Goal: Communication & Community: Share content

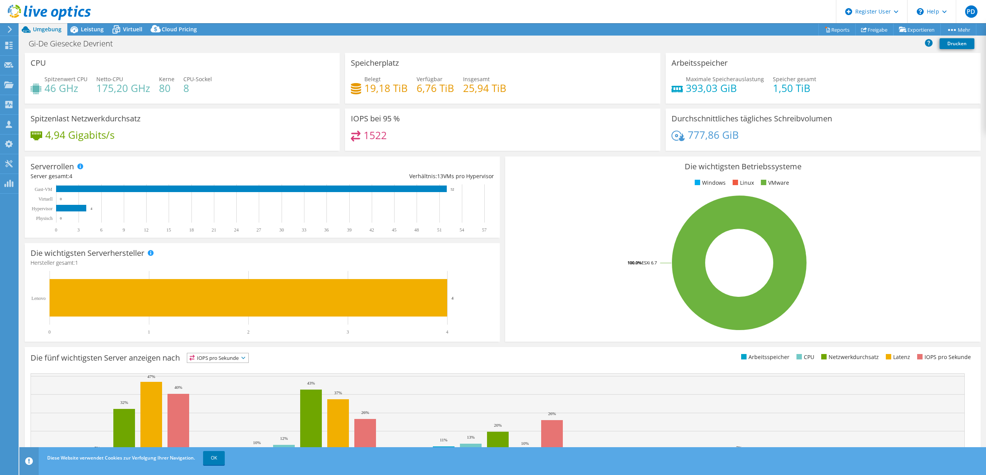
select select "EUFrankfurt"
select select "EUR"
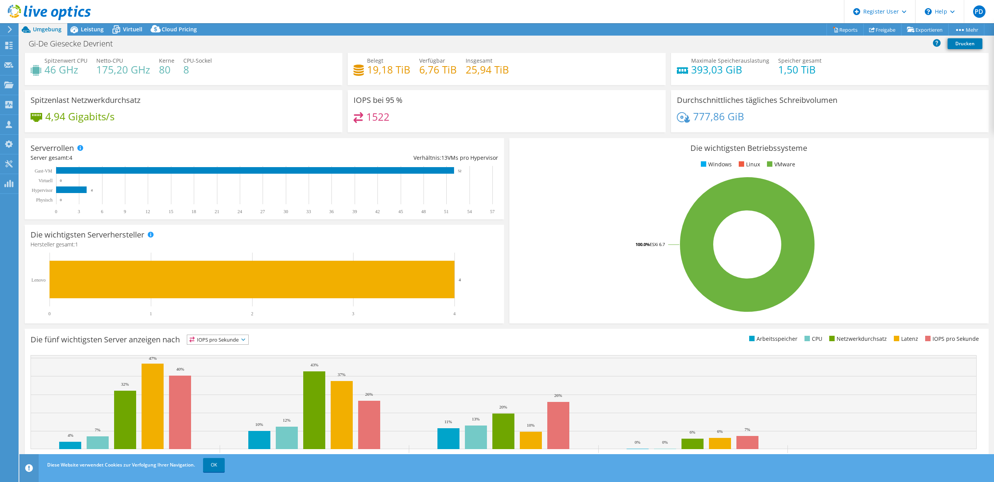
scroll to position [34, 0]
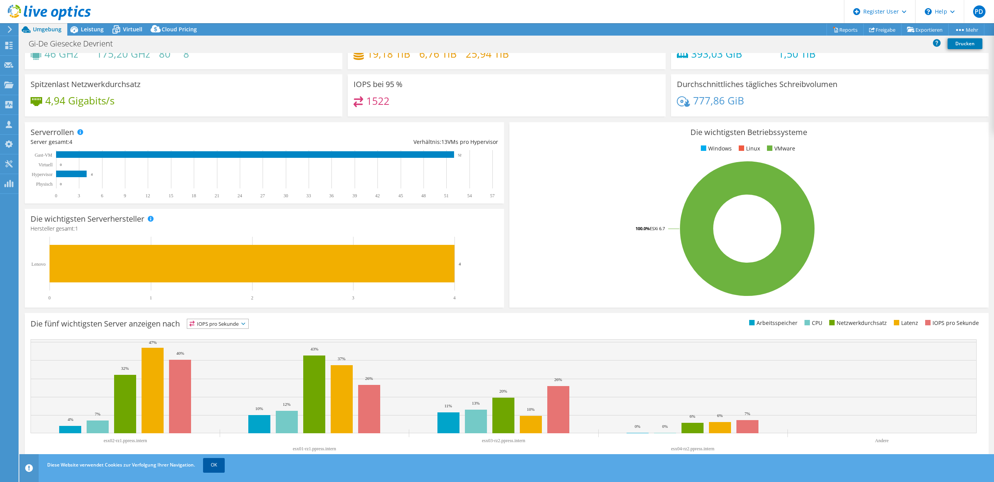
click at [217, 463] on link "OK" at bounding box center [214, 465] width 22 height 14
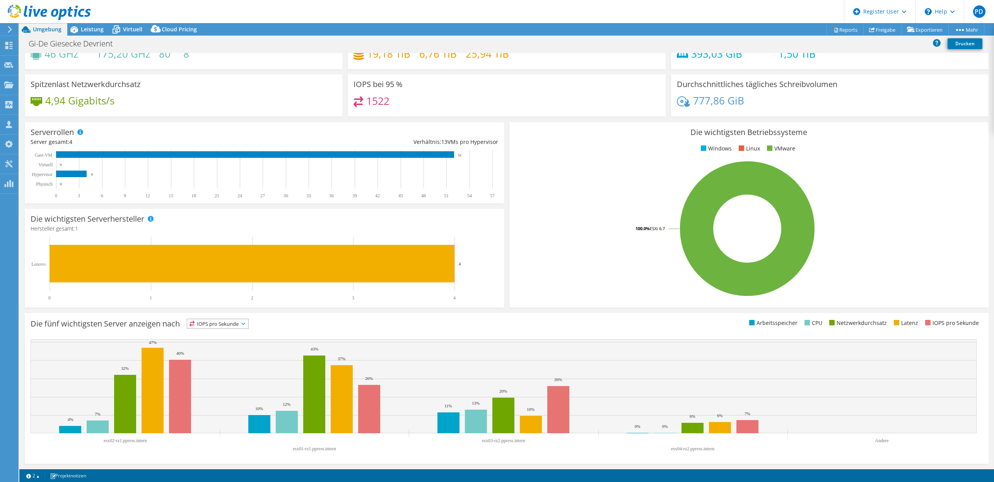
click at [573, 292] on rect at bounding box center [747, 228] width 464 height 135
click at [546, 171] on rect at bounding box center [747, 228] width 464 height 135
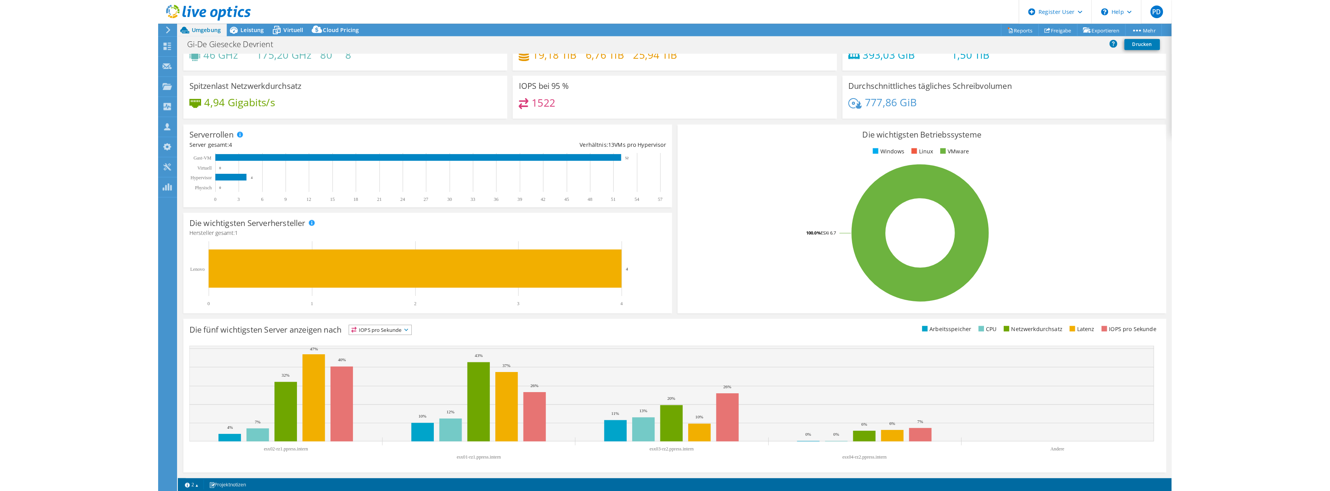
scroll to position [0, 0]
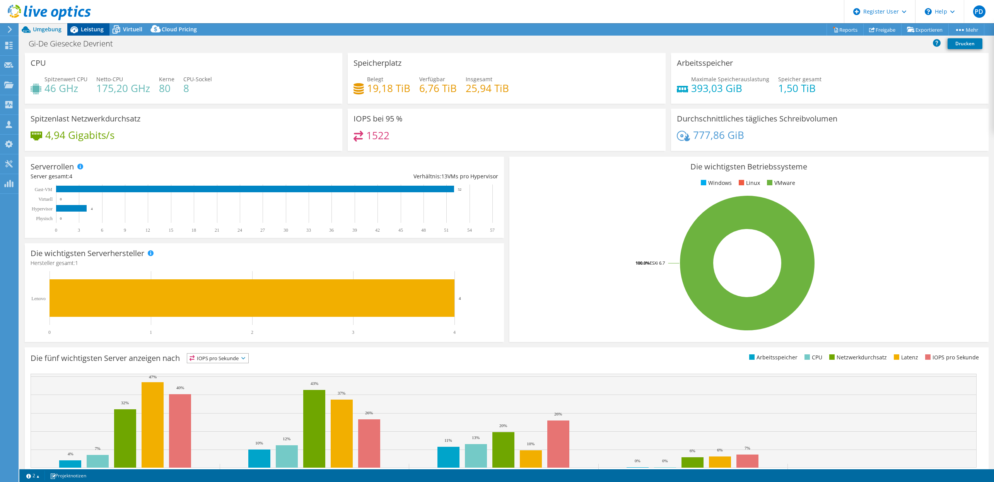
click at [97, 27] on span "Leistung" at bounding box center [92, 29] width 23 height 7
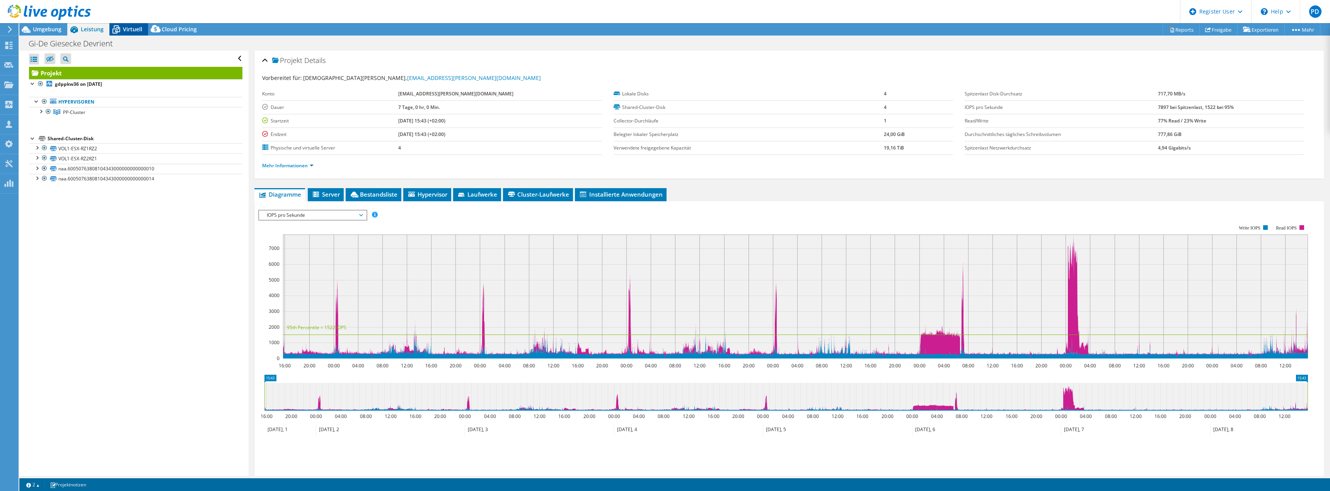
click at [121, 30] on icon at bounding box center [116, 30] width 14 height 14
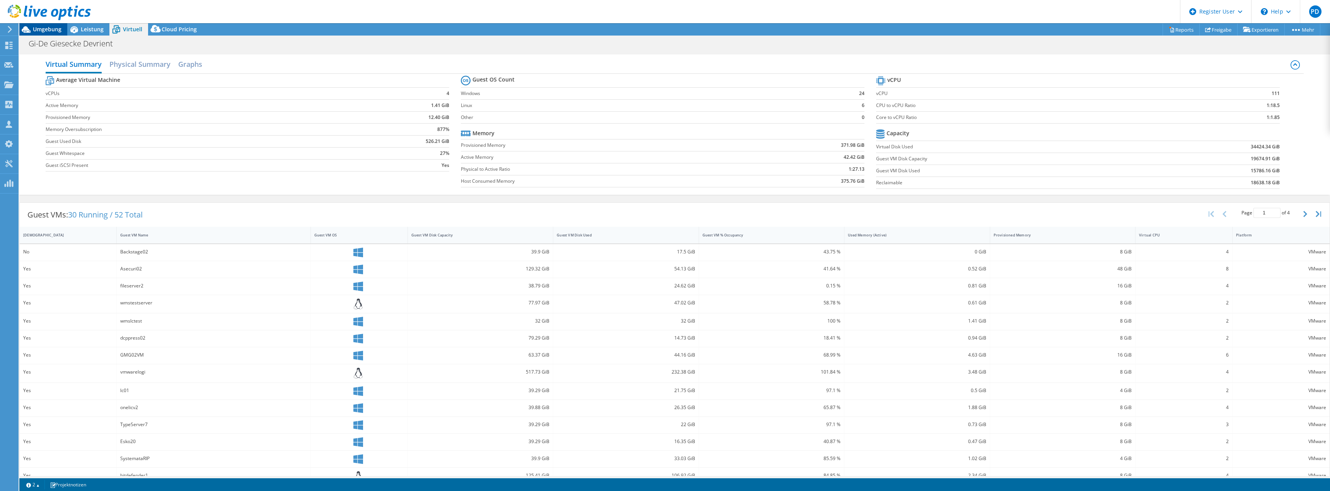
click at [41, 31] on span "Umgebung" at bounding box center [47, 29] width 29 height 7
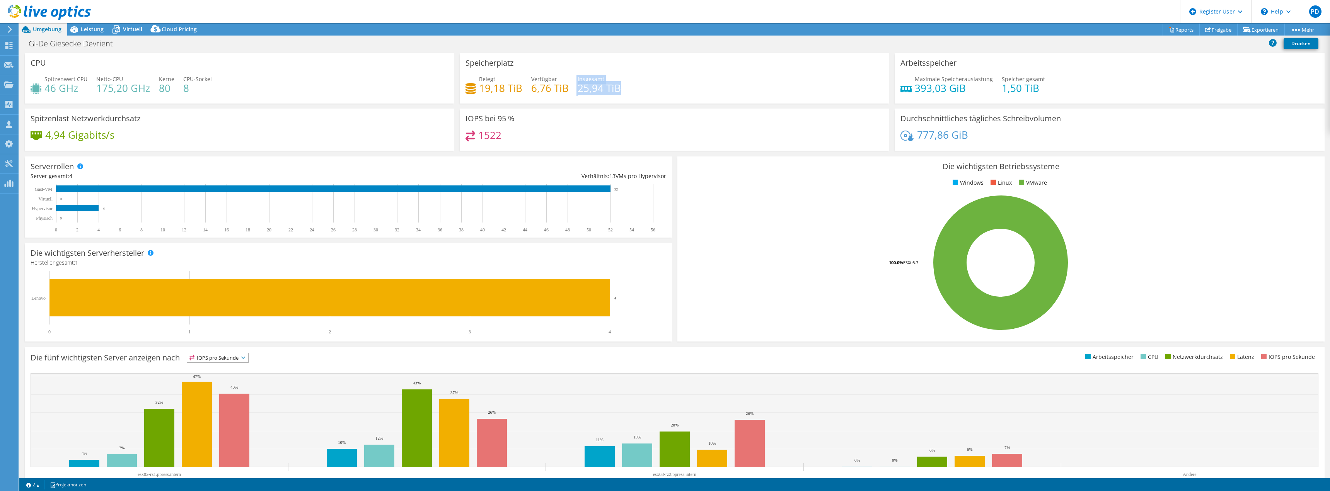
drag, startPoint x: 573, startPoint y: 88, endPoint x: 618, endPoint y: 83, distance: 45.1
click at [618, 83] on div "Belegt 19,18 TiB Verfügbar 6,76 TiB Insgesamt 25,94 TiB" at bounding box center [675, 87] width 418 height 25
click at [985, 138] on div "777,86 GiB" at bounding box center [1110, 139] width 418 height 16
click at [972, 142] on div "777,86 GiB" at bounding box center [1110, 139] width 418 height 16
click at [137, 30] on span "Virtuell" at bounding box center [132, 29] width 19 height 7
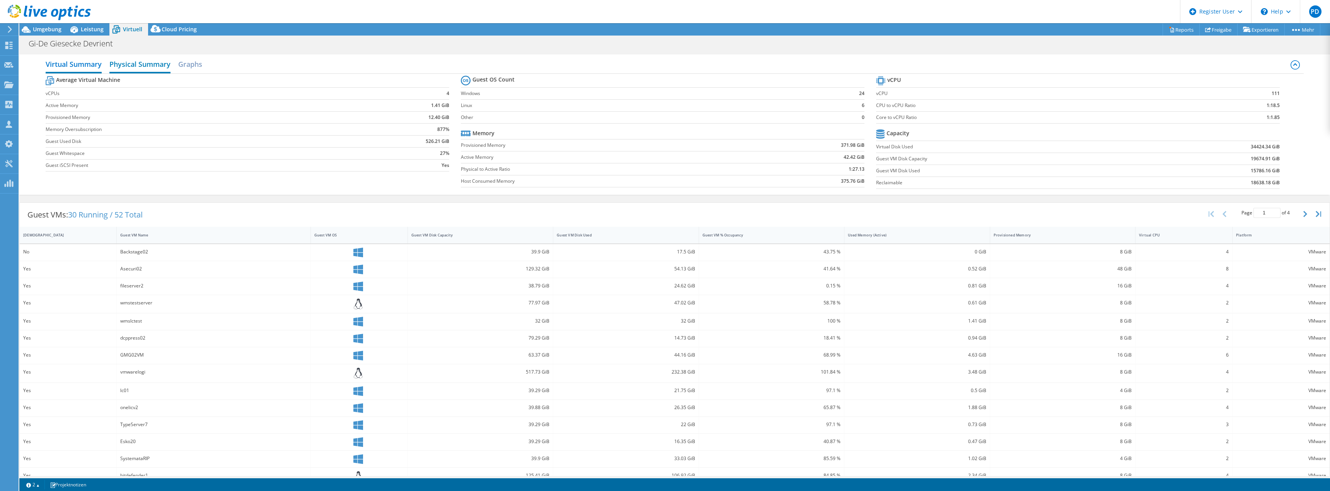
click at [149, 65] on h2 "Physical Summary" at bounding box center [139, 64] width 61 height 17
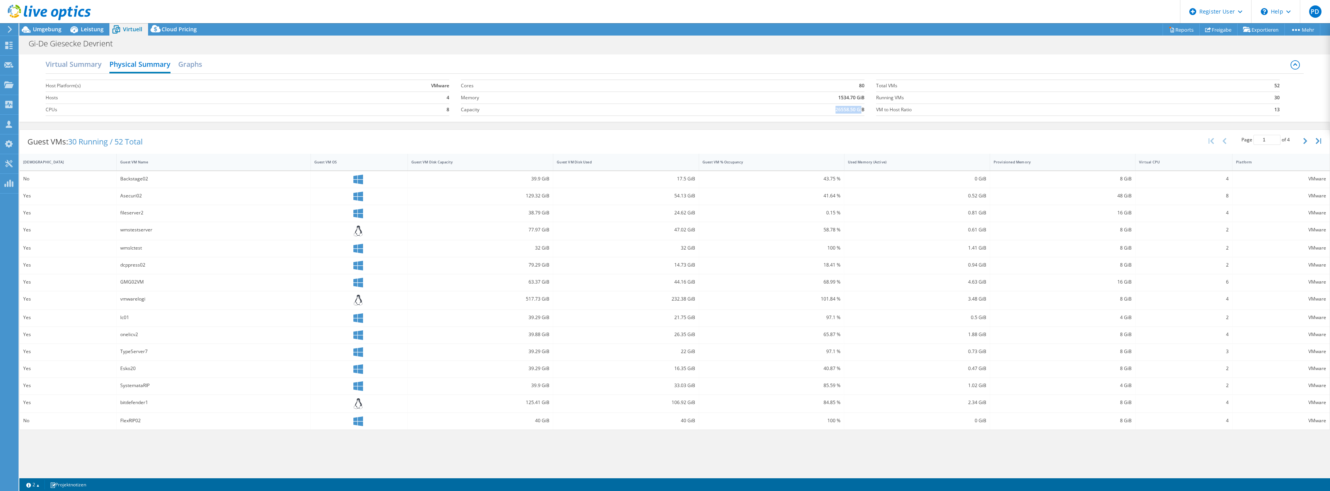
drag, startPoint x: 863, startPoint y: 110, endPoint x: 831, endPoint y: 106, distance: 31.9
click at [831, 106] on td "26558.50 GiB" at bounding box center [751, 110] width 228 height 12
click at [470, 106] on label "Capacity" at bounding box center [549, 110] width 176 height 8
click at [200, 59] on h2 "Graphs" at bounding box center [190, 64] width 24 height 17
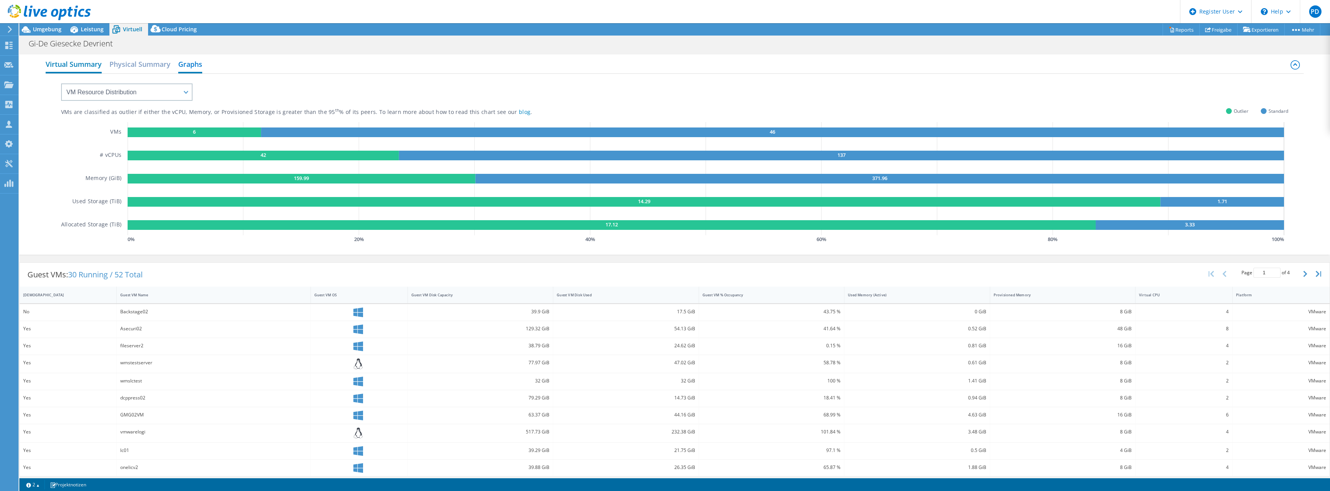
click at [89, 63] on h2 "Virtual Summary" at bounding box center [74, 64] width 56 height 17
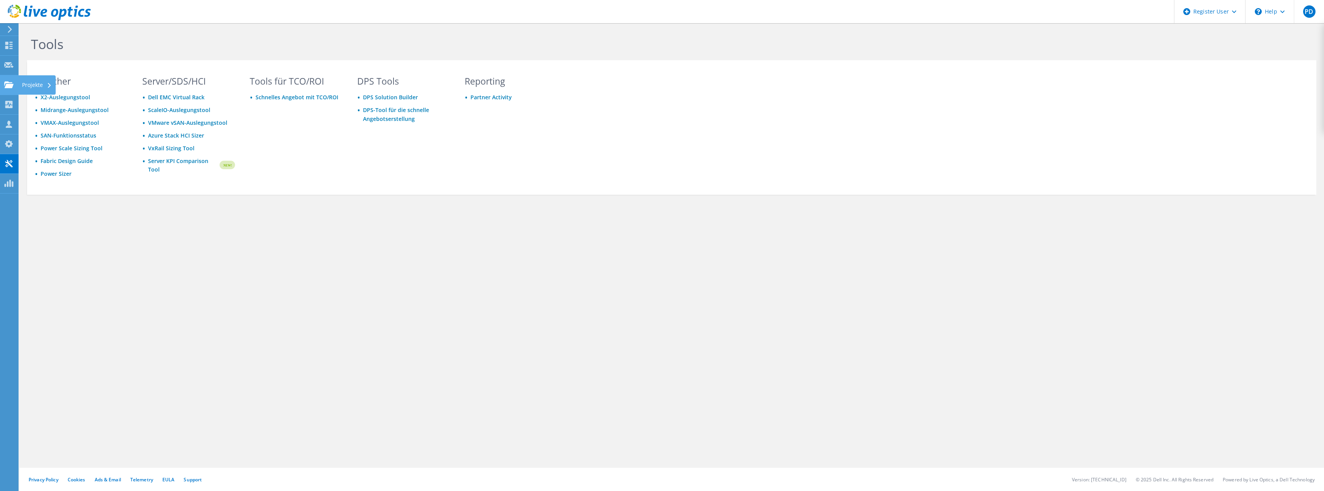
click at [31, 82] on div "Projekte" at bounding box center [37, 84] width 38 height 19
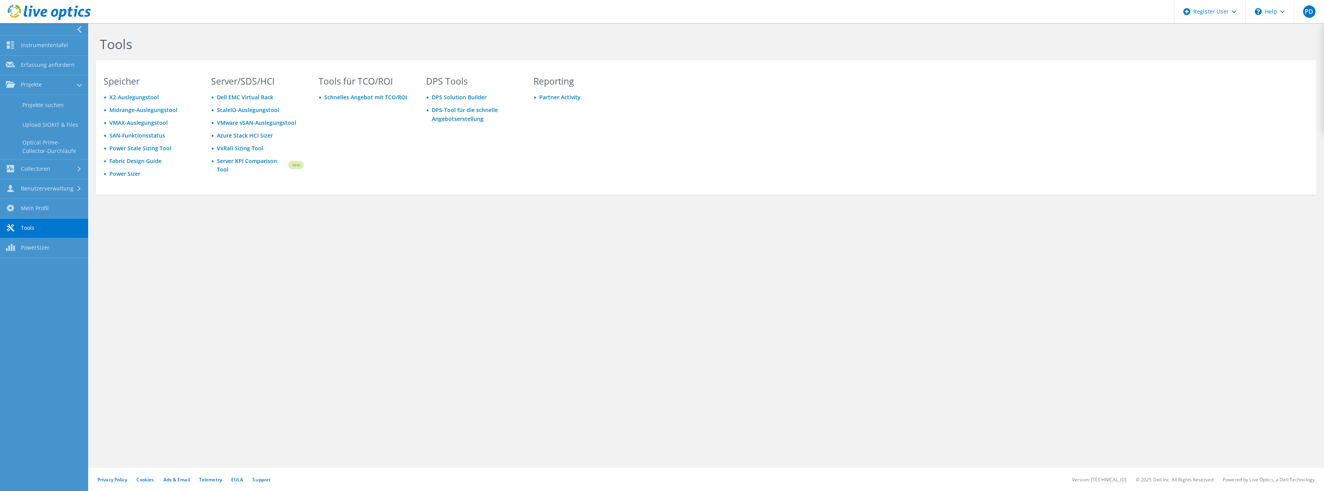
click at [198, 275] on div "Tools Speicher X2-Auslegungstool Midrange-Auslegungstool VMAX-Auslegungstool SA…" at bounding box center [706, 257] width 1236 height 468
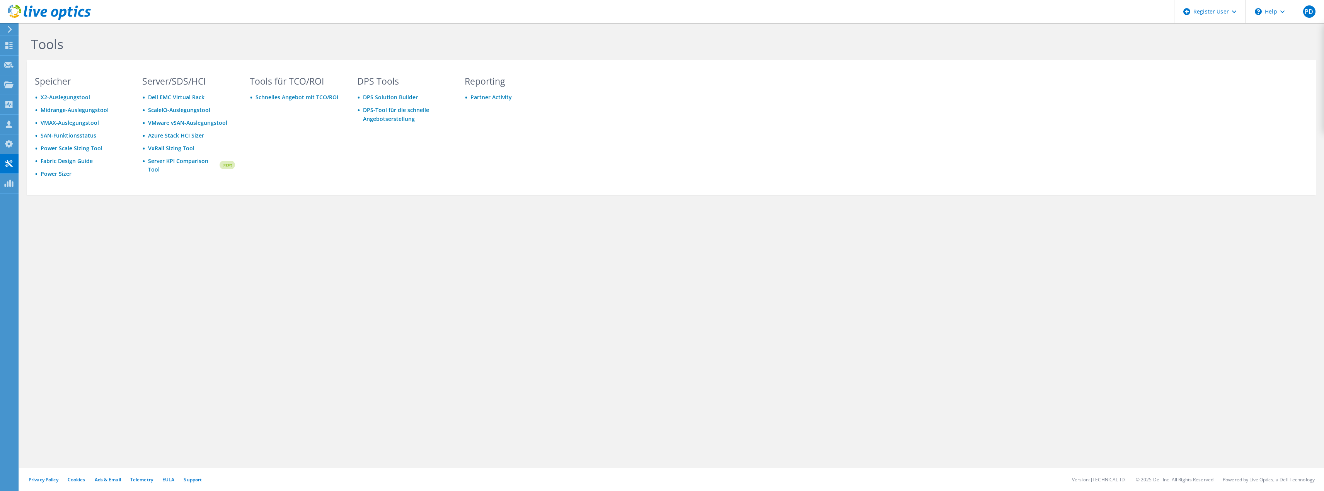
click at [8, 27] on icon at bounding box center [10, 29] width 6 height 7
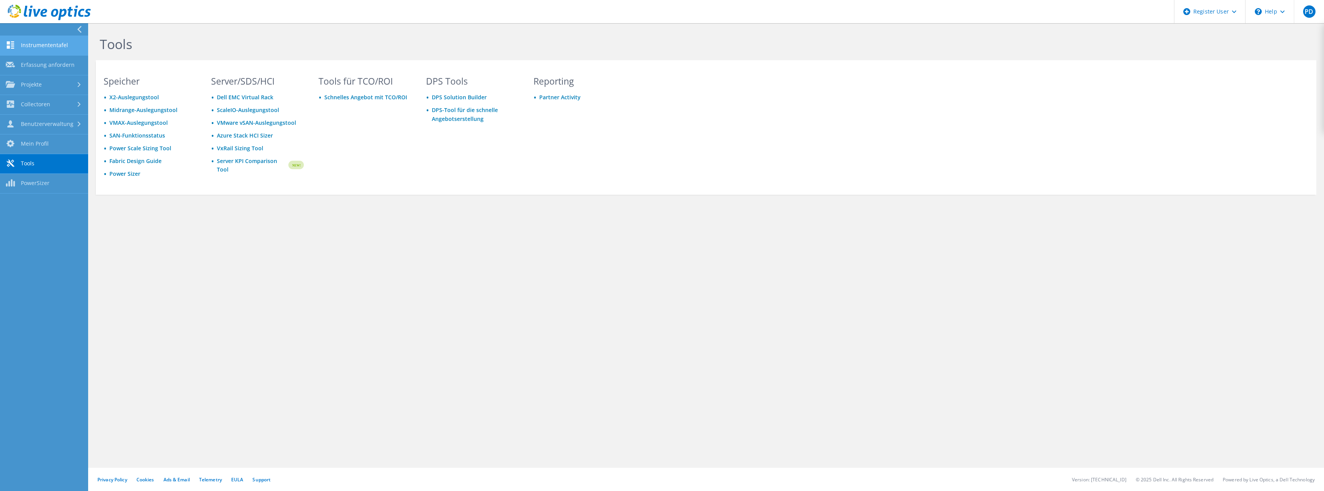
click at [46, 45] on link "Instrumententafel" at bounding box center [44, 46] width 88 height 20
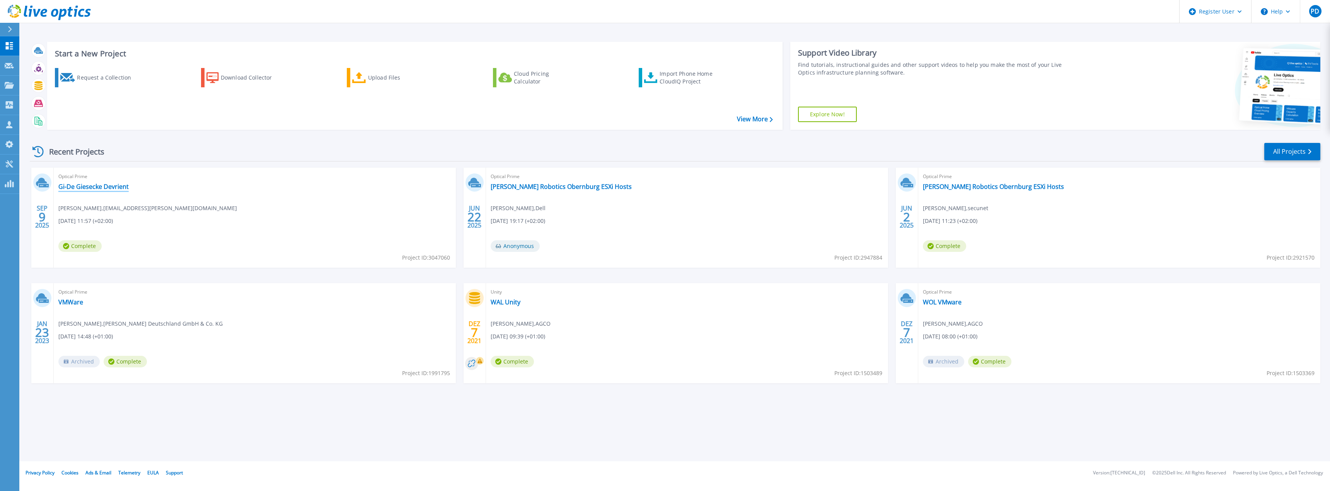
click at [88, 188] on link "Gi-De Giesecke Devrient" at bounding box center [93, 187] width 70 height 8
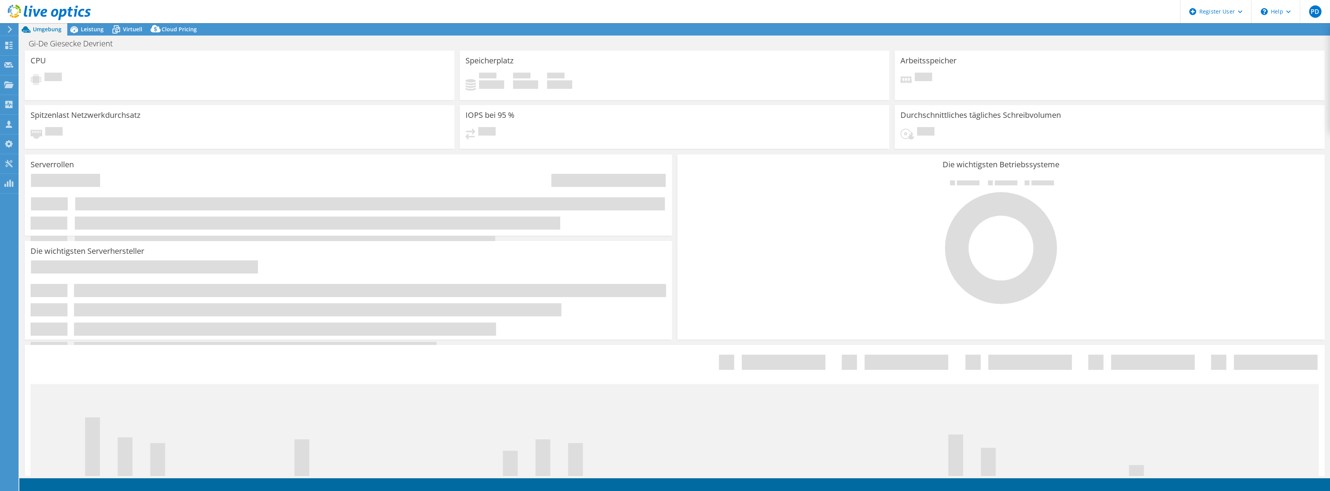
select select "EUFrankfurt"
select select "EUR"
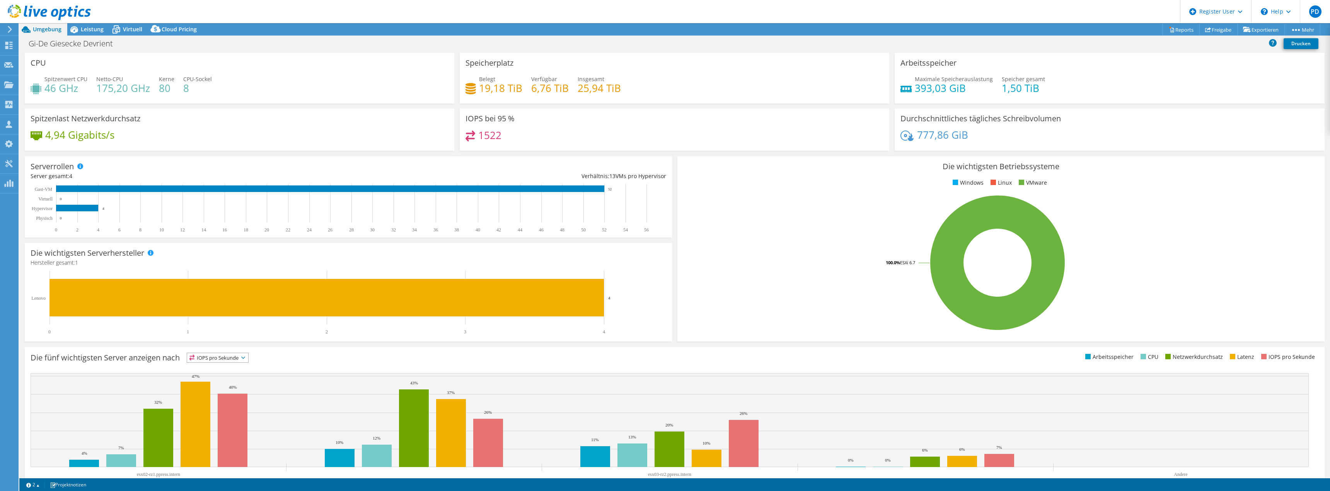
click at [529, 120] on div "IOPS bei 95 % 1522" at bounding box center [675, 130] width 430 height 42
click at [290, 130] on div "Spitzenlast Netzwerkdurchsatz 4,94 Gigabits/s" at bounding box center [240, 130] width 430 height 42
click at [235, 121] on div "Spitzenlast Netzwerkdurchsatz 4,94 Gigabits/s" at bounding box center [240, 130] width 430 height 42
click at [749, 252] on rect at bounding box center [997, 262] width 629 height 135
click at [804, 272] on rect at bounding box center [997, 262] width 629 height 135
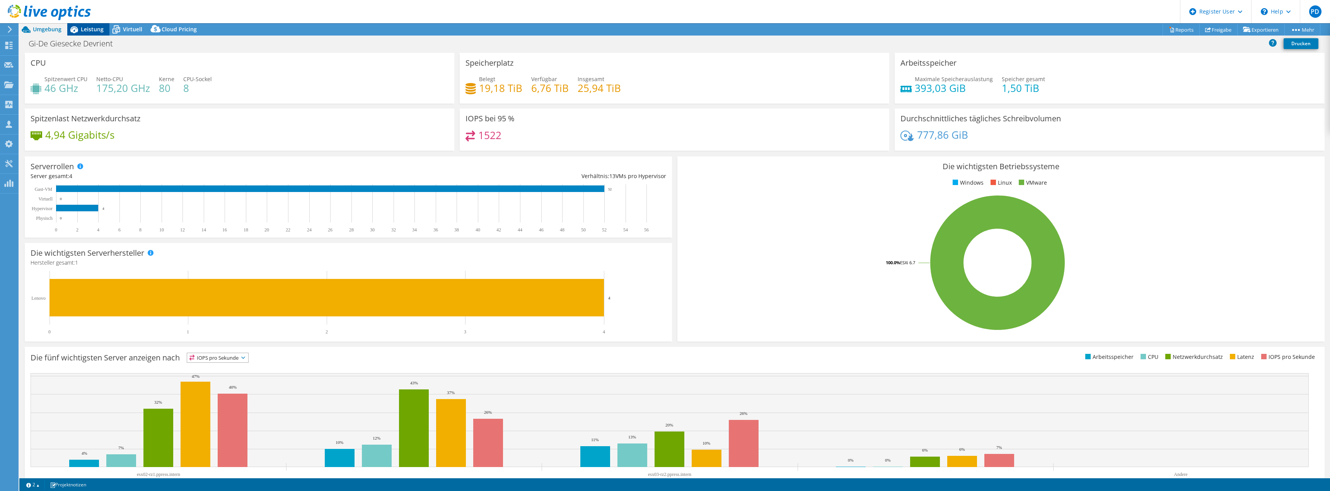
click at [84, 32] on span "Leistung" at bounding box center [92, 29] width 23 height 7
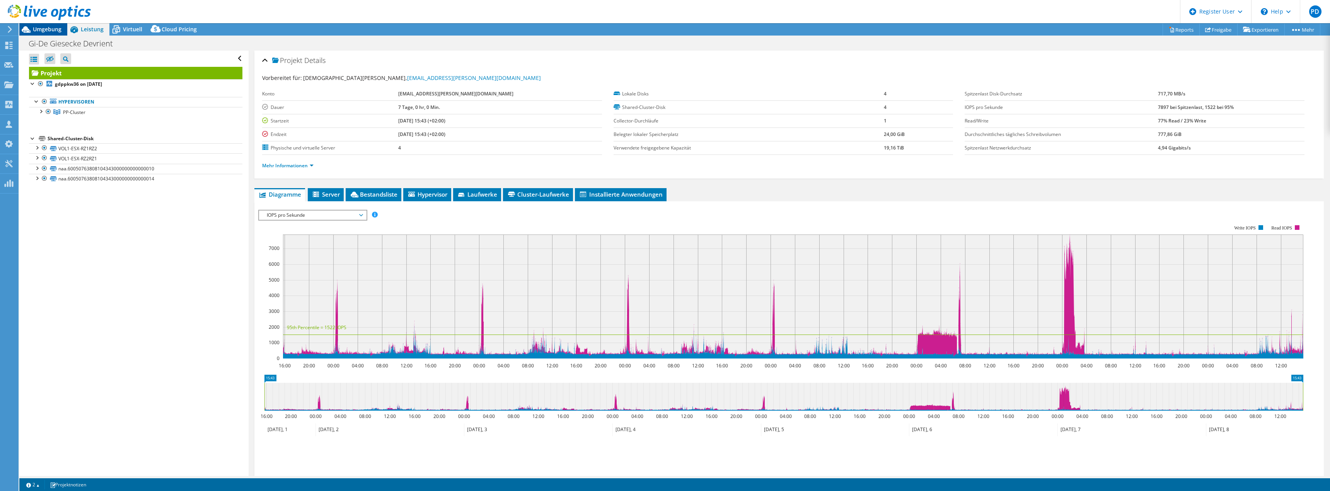
click at [48, 28] on span "Umgebung" at bounding box center [47, 29] width 29 height 7
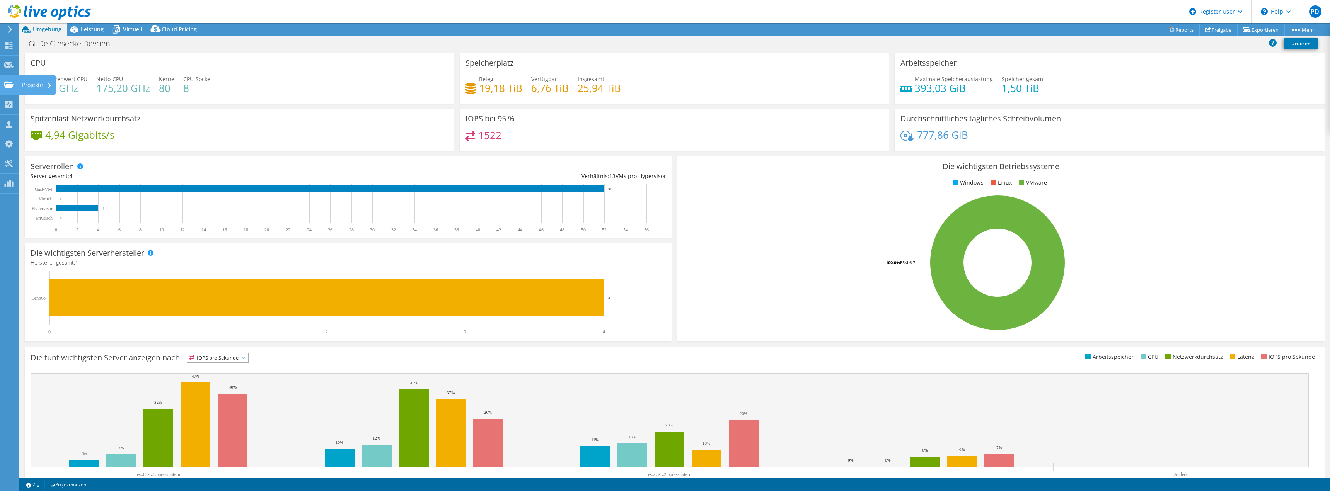
click at [31, 83] on div "Projekte" at bounding box center [37, 84] width 38 height 19
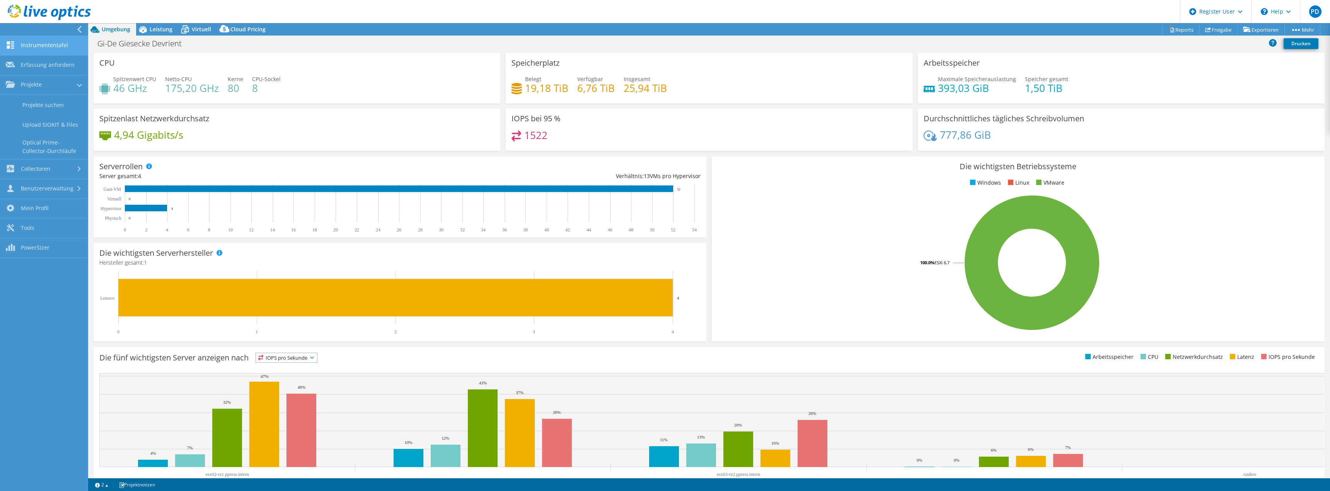
click at [31, 41] on link "Instrumententafel" at bounding box center [44, 46] width 88 height 20
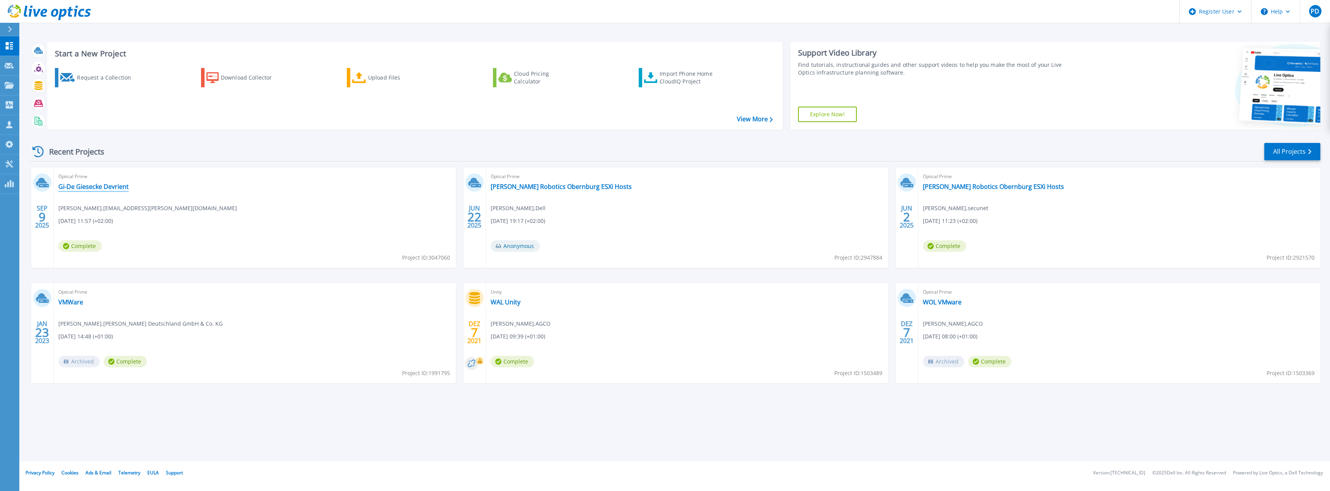
click at [72, 189] on link "Gi-De Giesecke Devrient" at bounding box center [93, 187] width 70 height 8
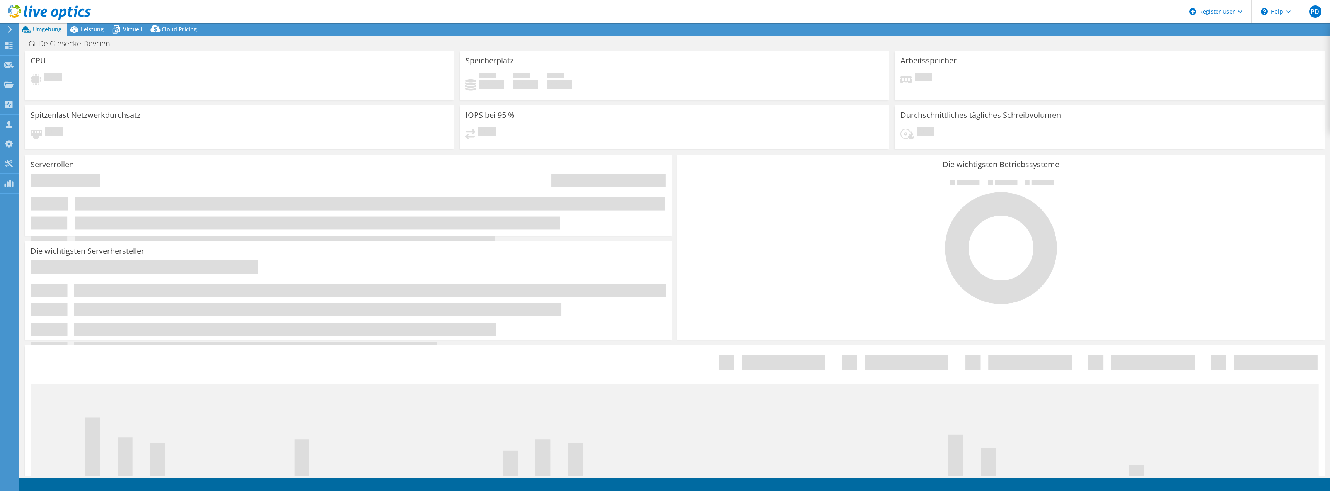
select select "EUFrankfurt"
select select "EUR"
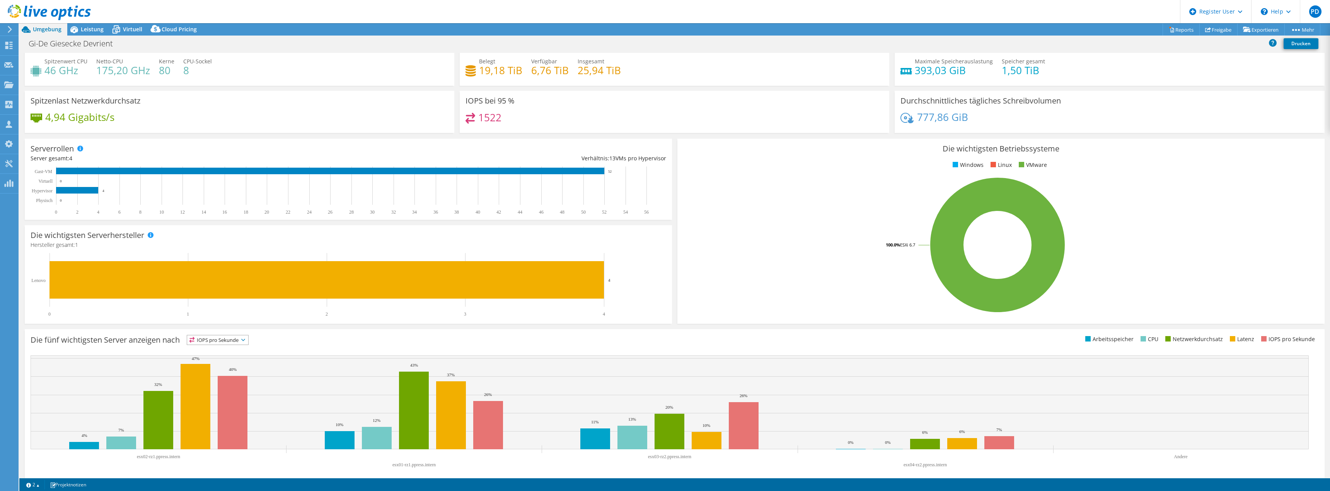
scroll to position [25, 0]
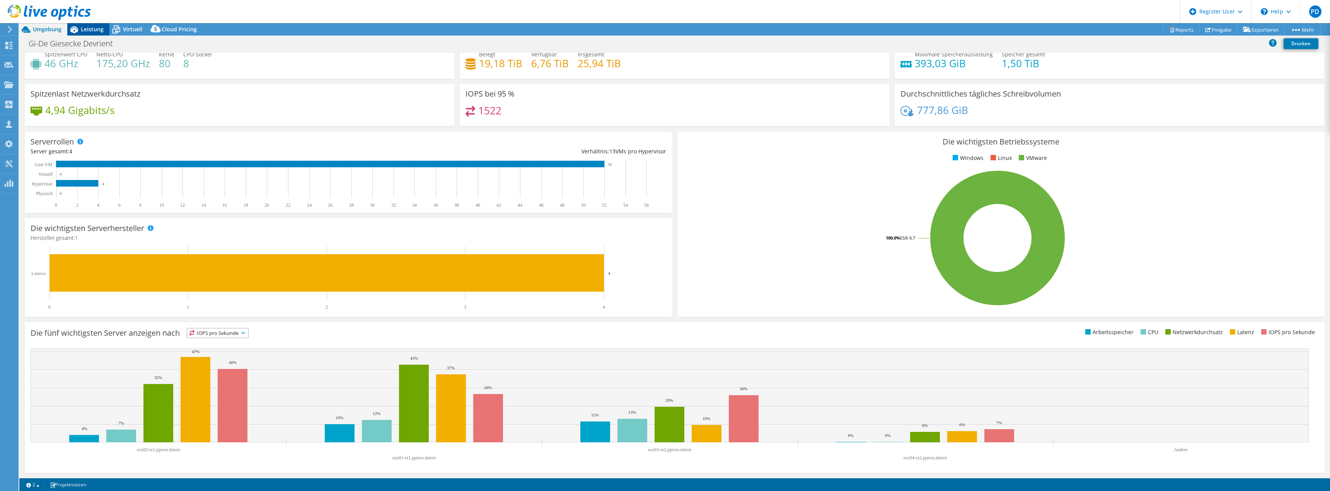
click at [95, 31] on span "Leistung" at bounding box center [92, 29] width 23 height 7
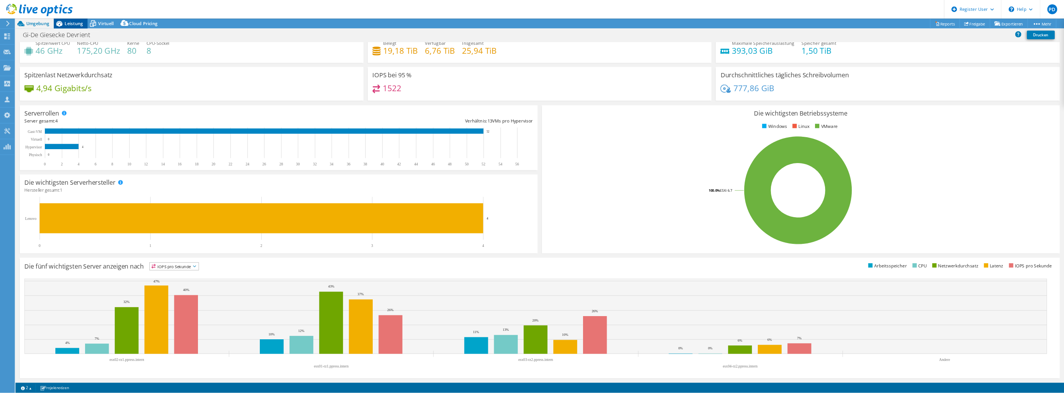
scroll to position [0, 0]
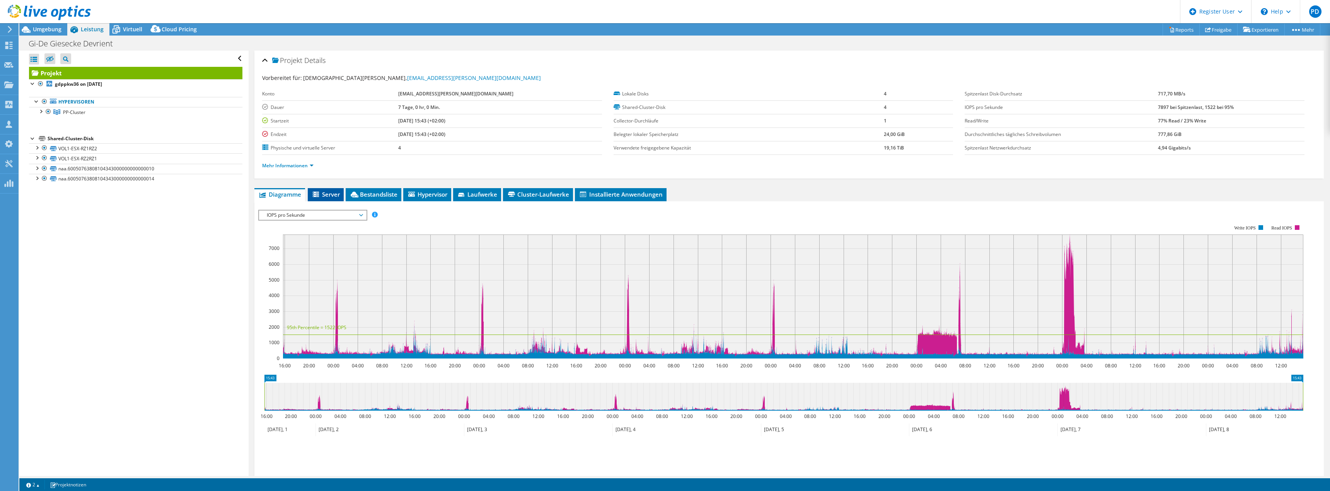
click at [319, 194] on icon at bounding box center [317, 195] width 8 height 7
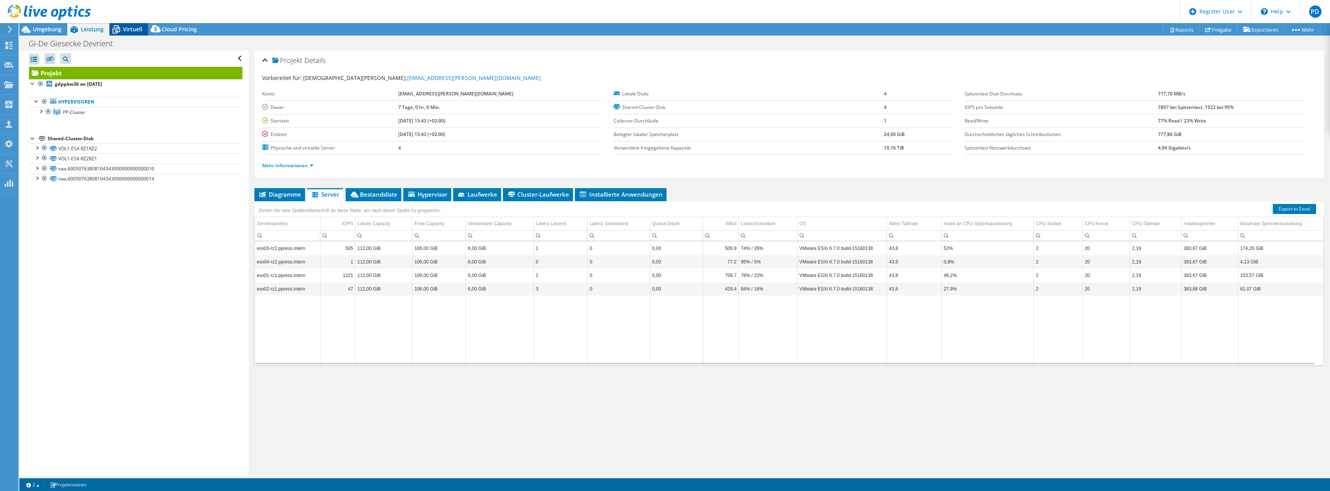
click at [129, 30] on span "Virtuell" at bounding box center [132, 29] width 19 height 7
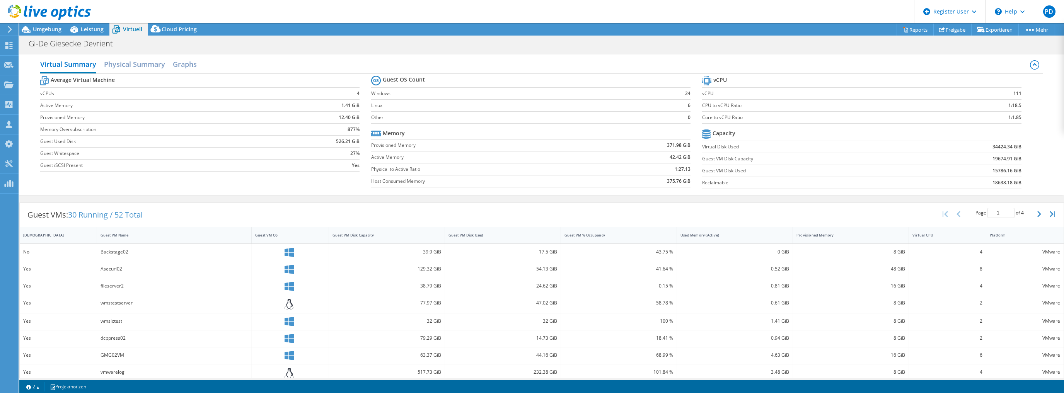
click at [156, 314] on div "wmslctest" at bounding box center [174, 322] width 155 height 17
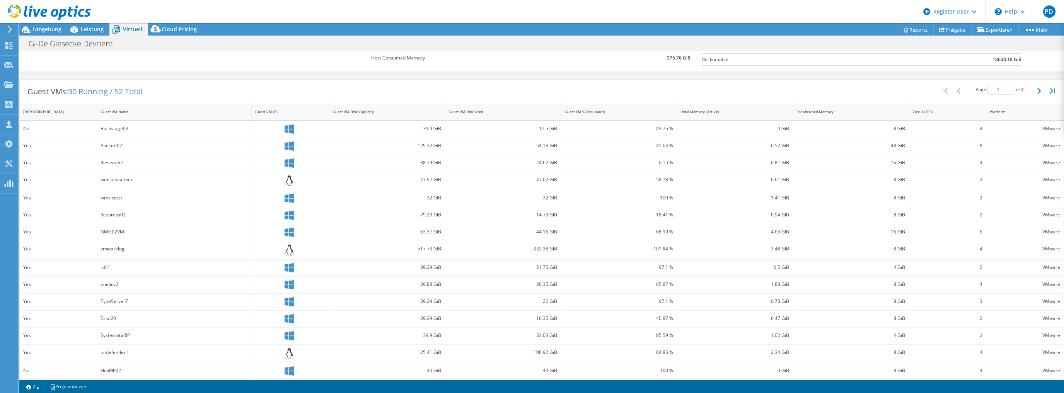
scroll to position [127, 0]
click at [39, 387] on link "2" at bounding box center [33, 387] width 24 height 10
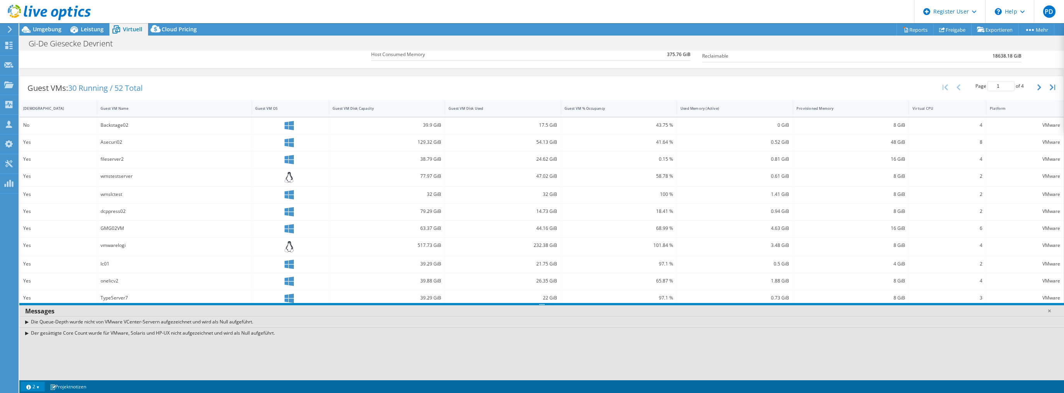
click at [288, 336] on div "Der gesättigte Core Count wurde für VMware, Solaris und HP-UX nicht aufgezeichn…" at bounding box center [541, 333] width 1045 height 11
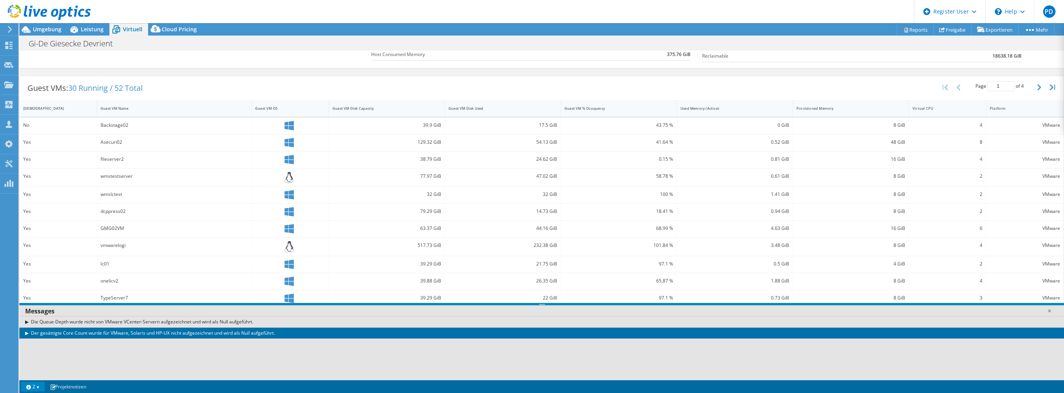
click at [28, 333] on div "Der gesättigte Core Count wurde für VMware, Solaris und HP-UX nicht aufgezeichn…" at bounding box center [541, 333] width 1045 height 11
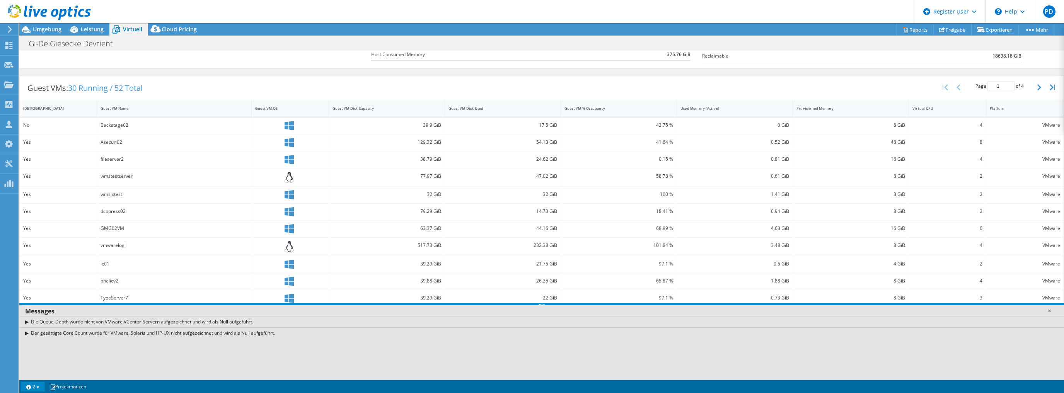
click at [28, 333] on div "Der gesättigte Core Count wurde für VMware, Solaris und HP-UX nicht aufgezeichn…" at bounding box center [541, 333] width 1045 height 11
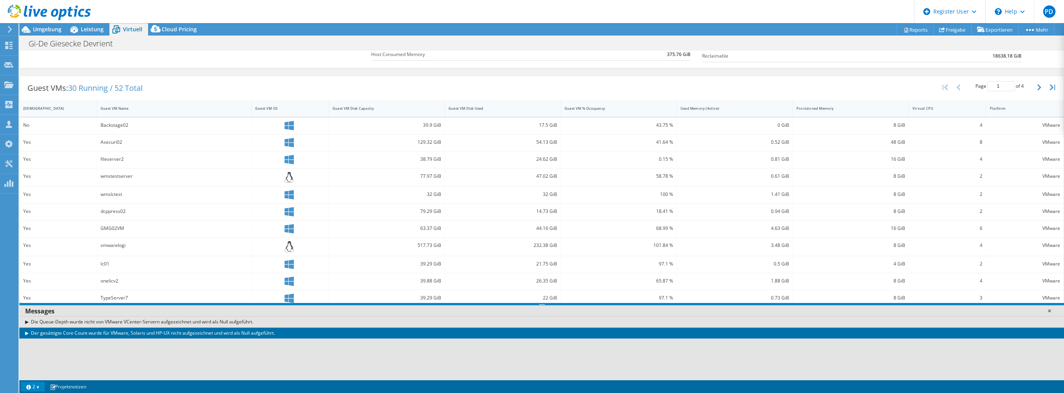
click at [1048, 311] on link at bounding box center [1050, 311] width 8 height 8
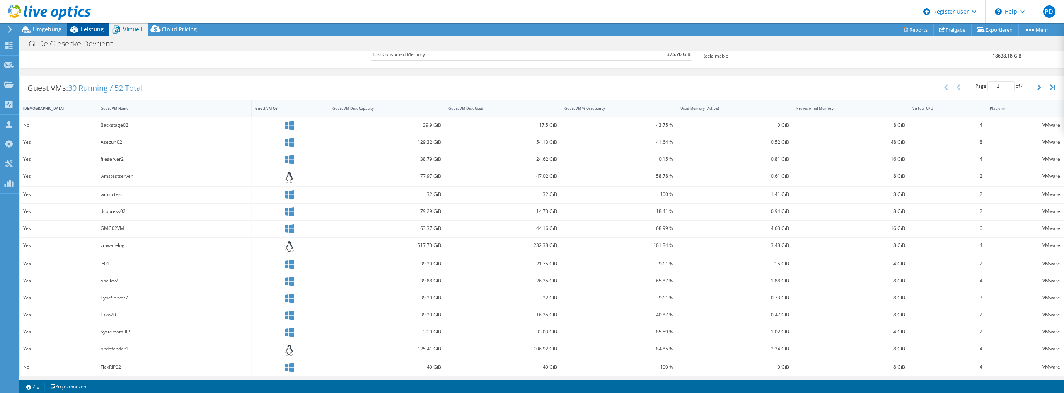
click at [77, 28] on icon at bounding box center [74, 29] width 8 height 7
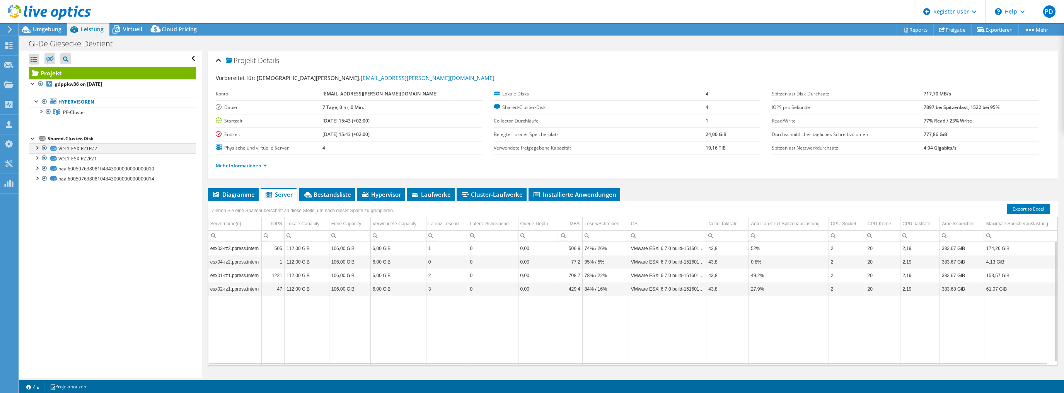
click at [35, 147] on div at bounding box center [37, 147] width 8 height 8
click at [41, 111] on div at bounding box center [41, 111] width 8 height 8
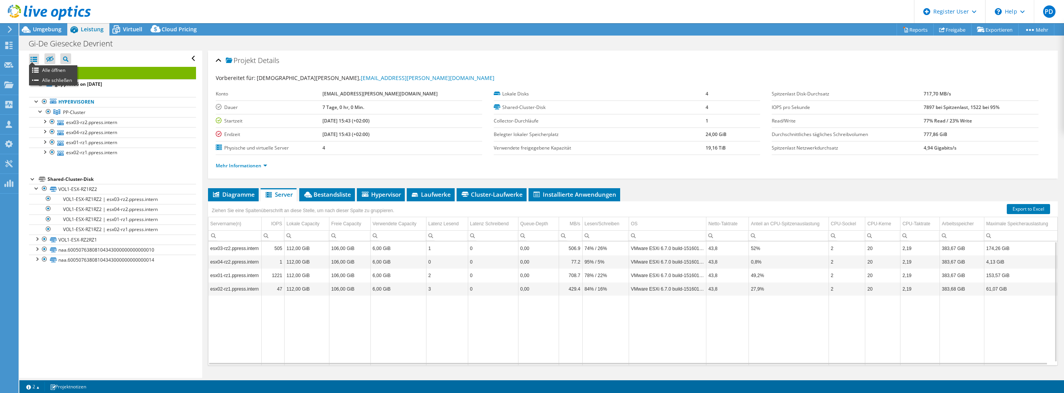
click at [31, 59] on div at bounding box center [34, 59] width 10 height 11
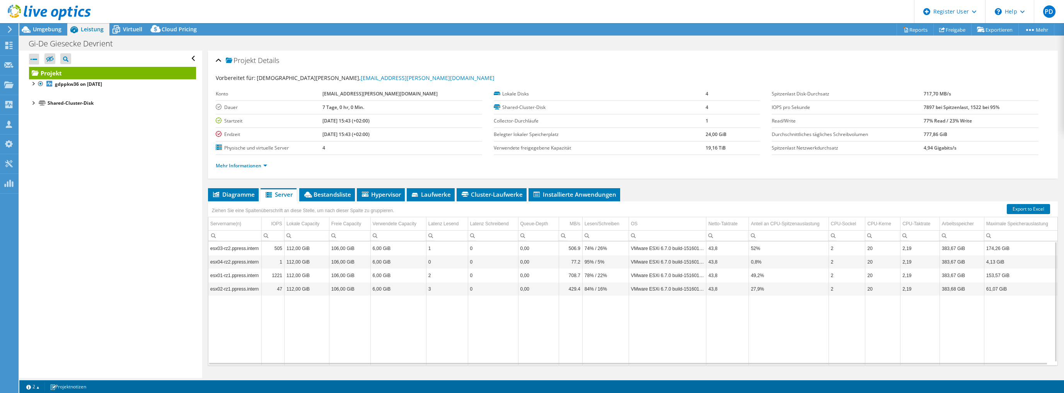
click at [31, 59] on div at bounding box center [34, 59] width 10 height 11
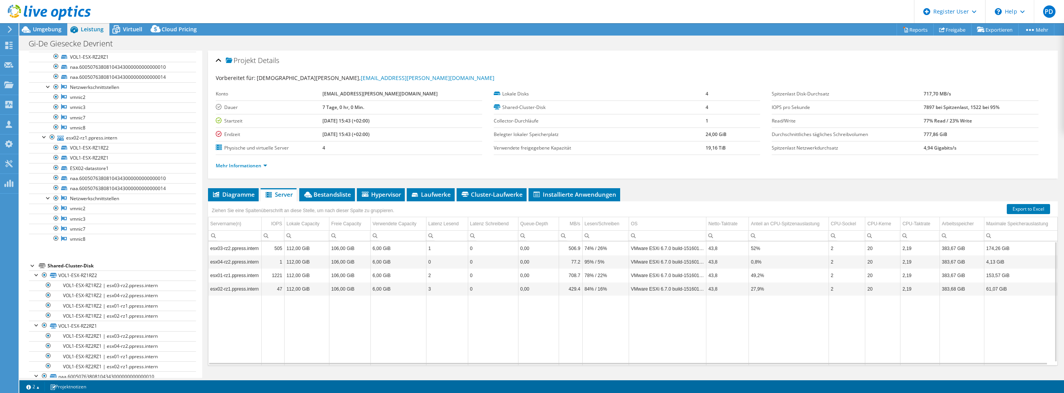
scroll to position [102, 0]
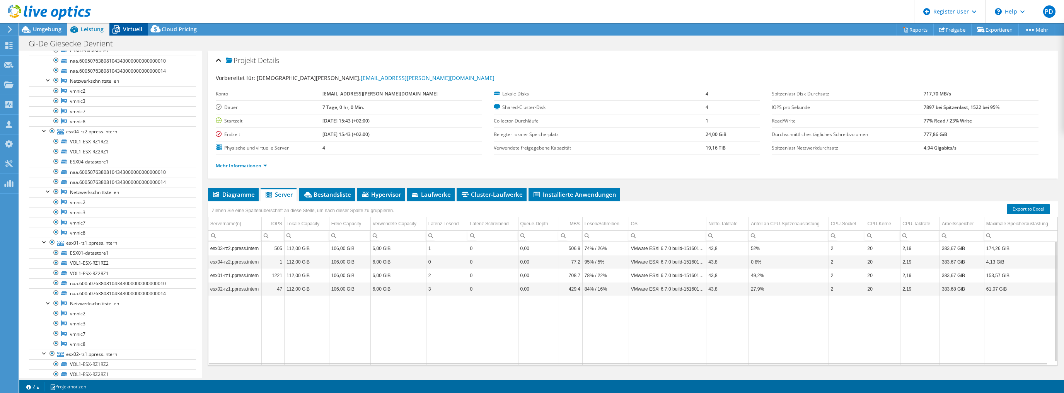
click at [121, 29] on icon at bounding box center [116, 30] width 14 height 14
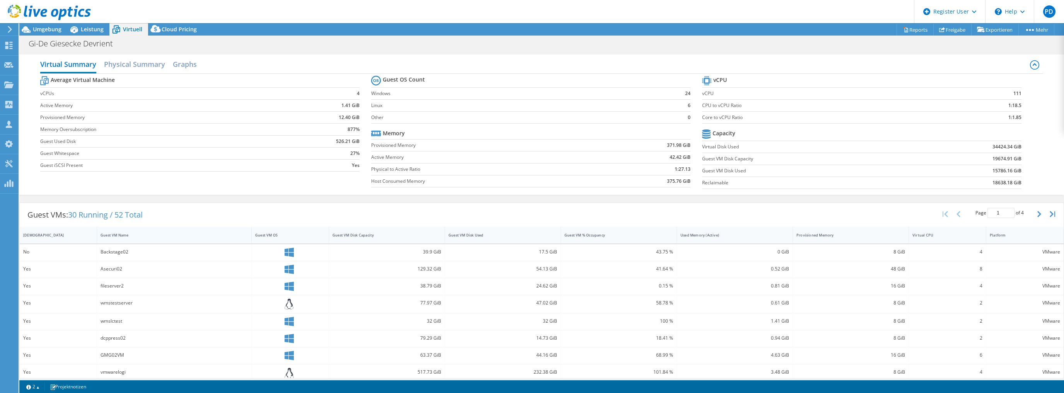
click at [123, 233] on div "Guest VM Name" at bounding box center [170, 235] width 138 height 5
click at [123, 234] on div "Guest VM Name" at bounding box center [170, 235] width 138 height 5
click at [127, 234] on div "Guest VM Name" at bounding box center [170, 235] width 138 height 5
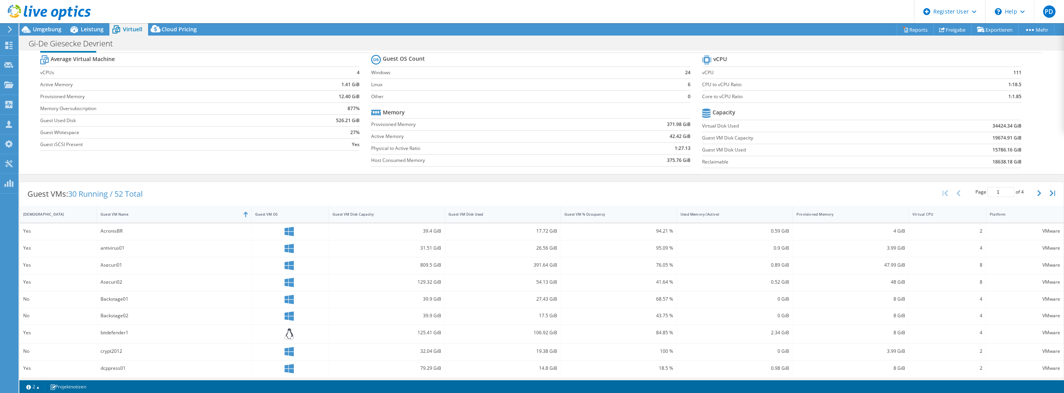
scroll to position [31, 0]
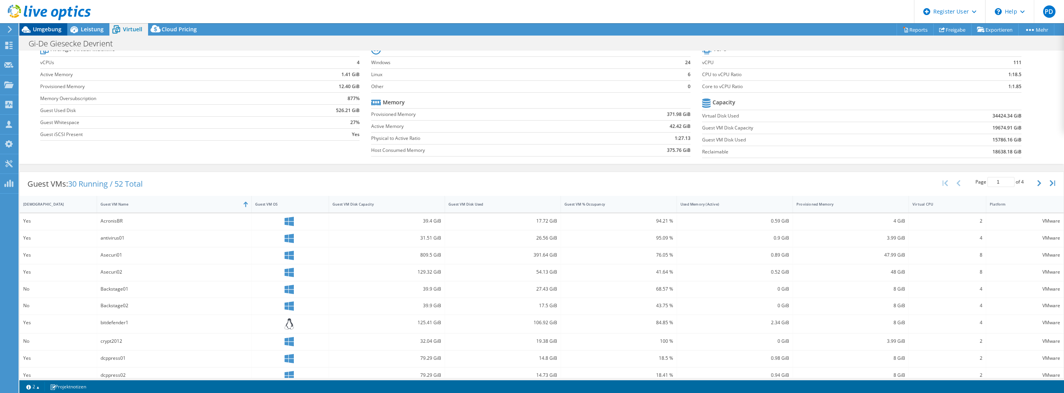
click at [49, 31] on span "Umgebung" at bounding box center [47, 29] width 29 height 7
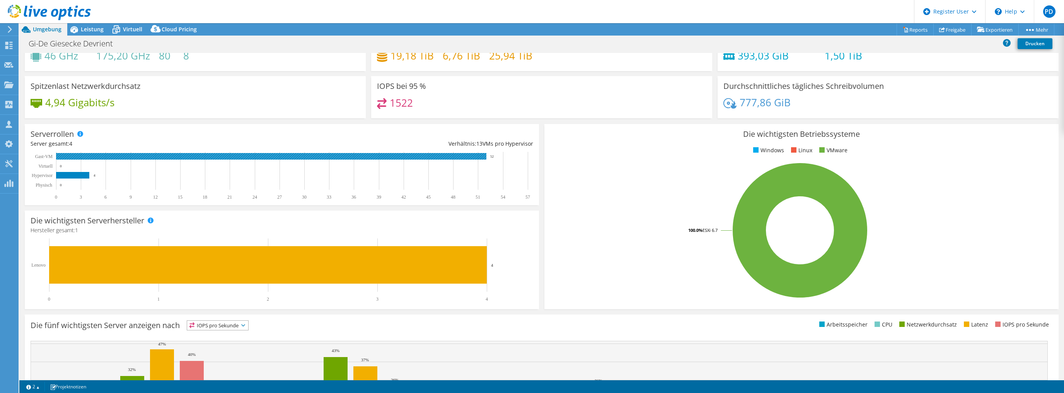
scroll to position [123, 0]
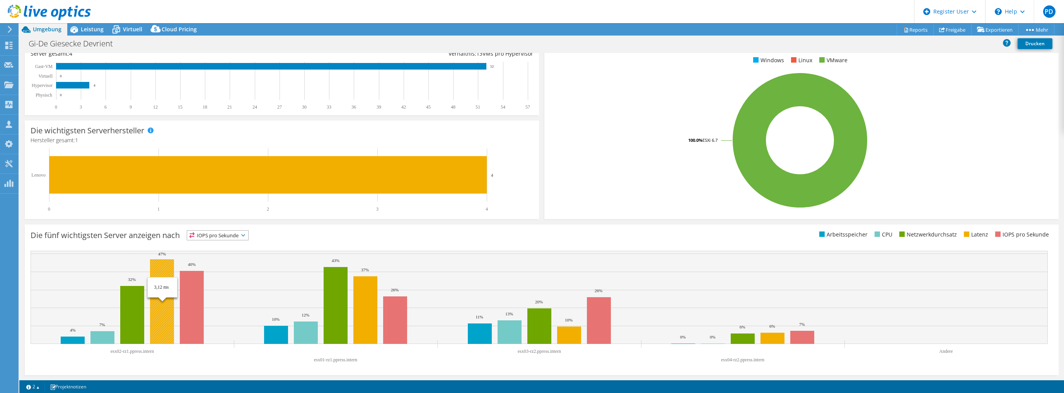
click at [159, 329] on rect at bounding box center [162, 301] width 24 height 85
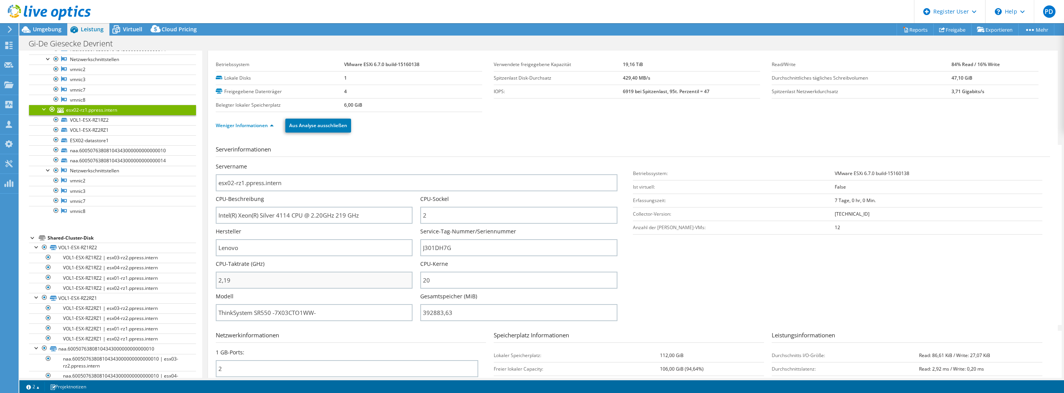
scroll to position [360, 0]
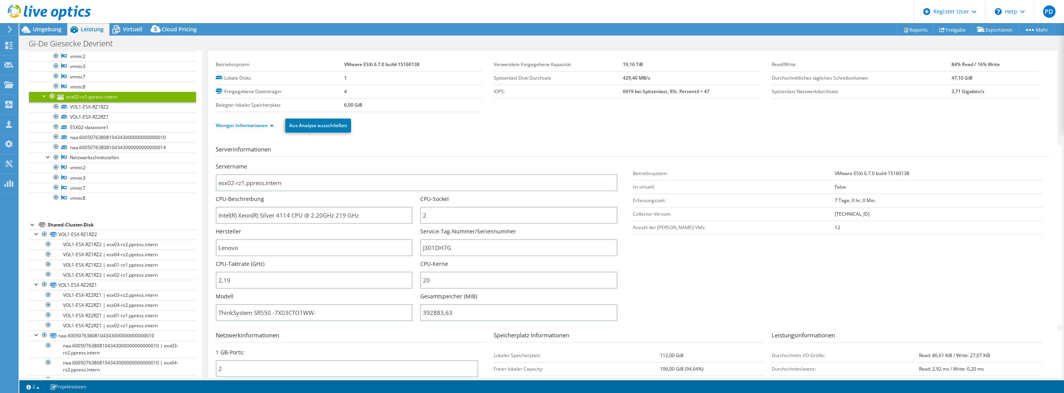
click at [734, 279] on section "Serverinformationen Servername esx02-rz1.ppress.intern CPU-Beschreibung Intel(R…" at bounding box center [635, 235] width 838 height 180
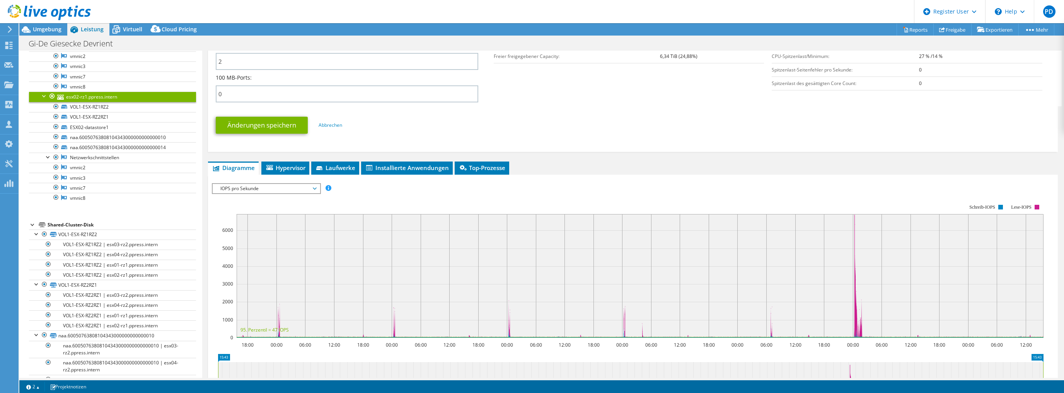
scroll to position [356, 0]
click at [296, 164] on span "Hypervisor" at bounding box center [285, 168] width 40 height 8
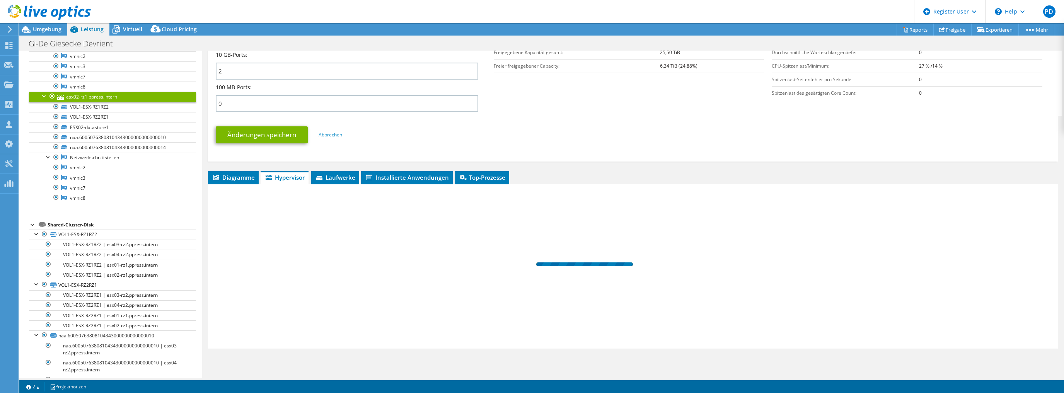
scroll to position [342, 0]
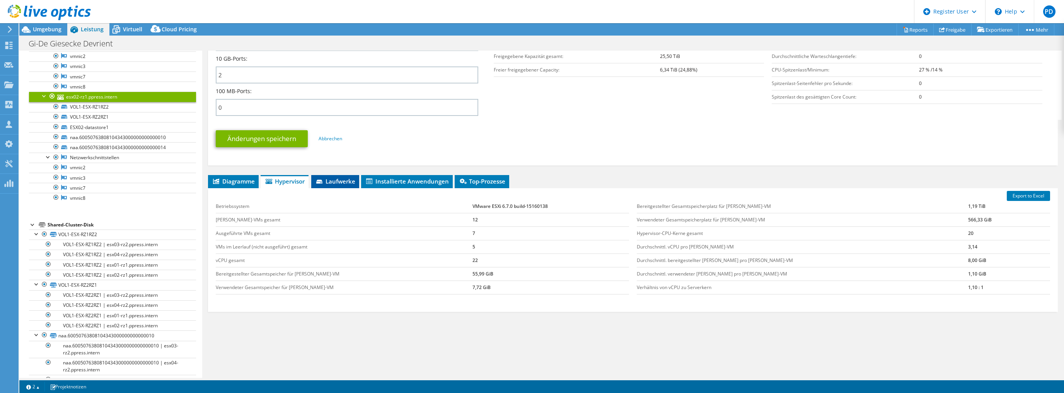
click at [338, 177] on span "Laufwerke" at bounding box center [335, 181] width 40 height 8
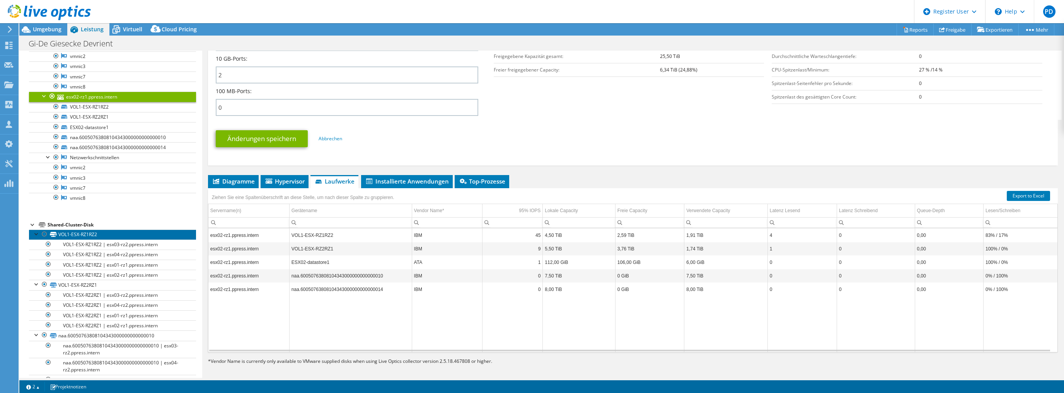
click at [74, 230] on link "VOL1-ESX-RZ1RZ2" at bounding box center [112, 235] width 167 height 10
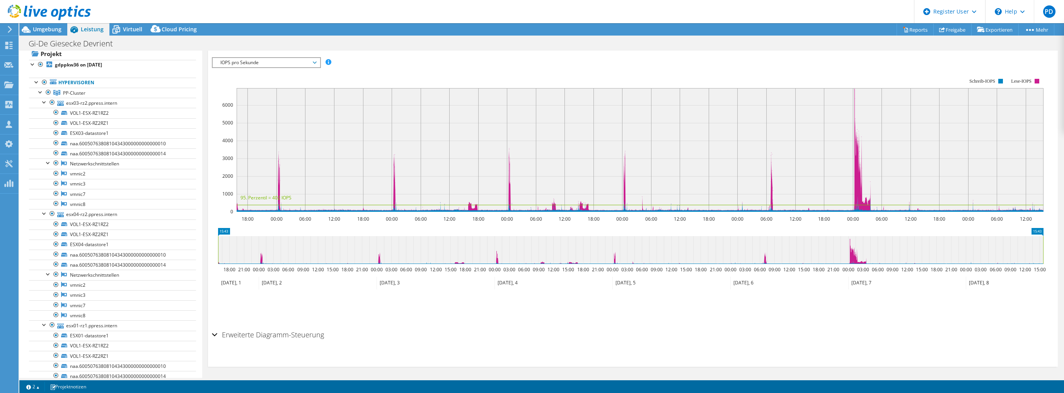
scroll to position [0, 0]
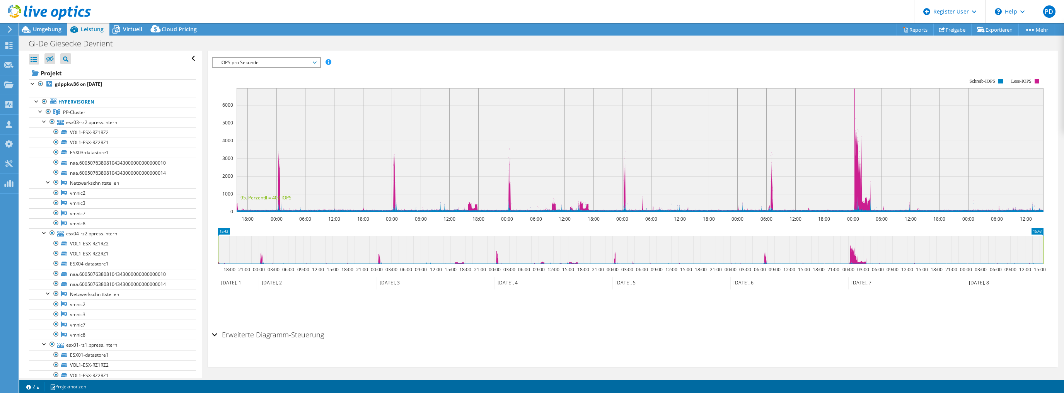
click at [88, 31] on span "Leistung" at bounding box center [92, 29] width 23 height 7
click at [58, 82] on b "gdppkw36 on [DATE]" at bounding box center [78, 84] width 47 height 7
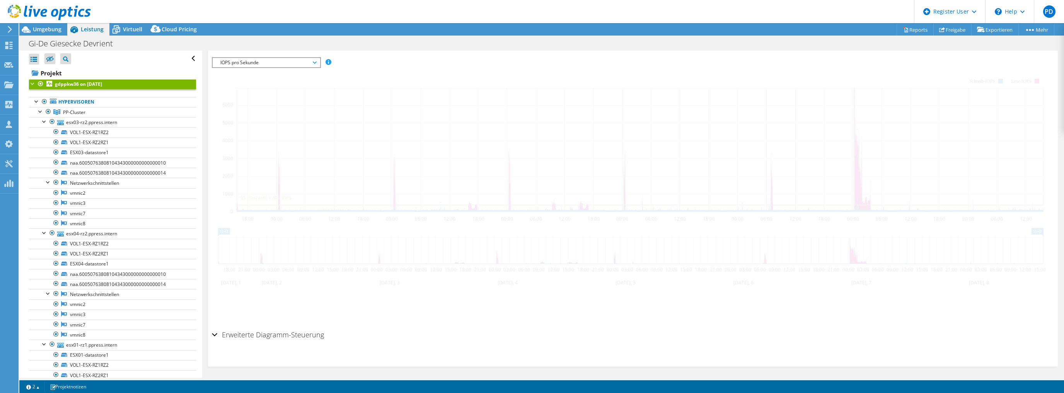
scroll to position [145, 0]
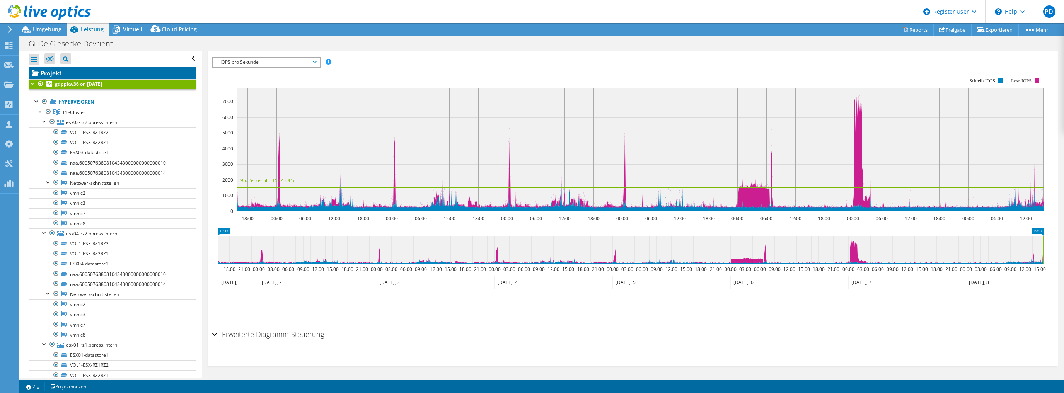
click at [51, 72] on link "Projekt" at bounding box center [112, 73] width 167 height 12
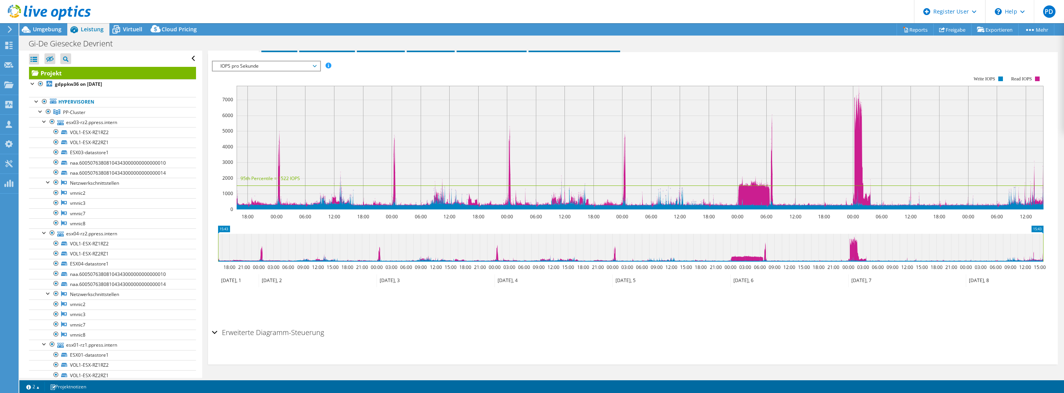
scroll to position [147, 0]
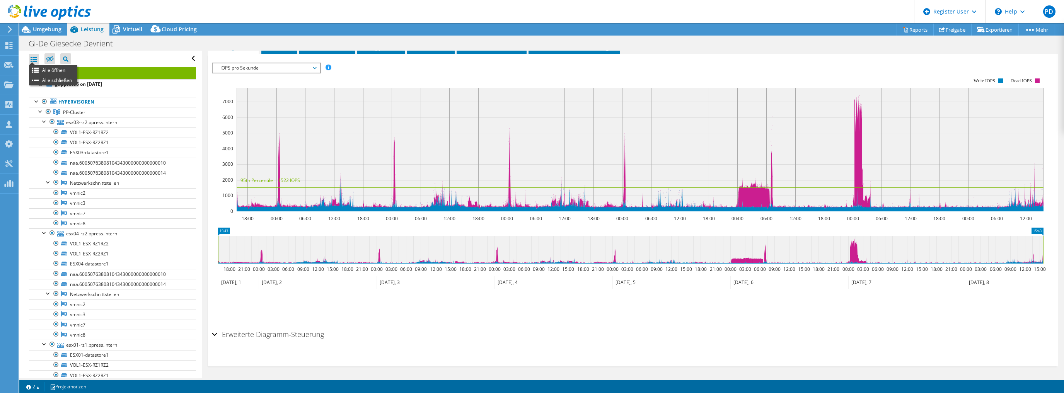
click at [31, 60] on div at bounding box center [34, 59] width 10 height 11
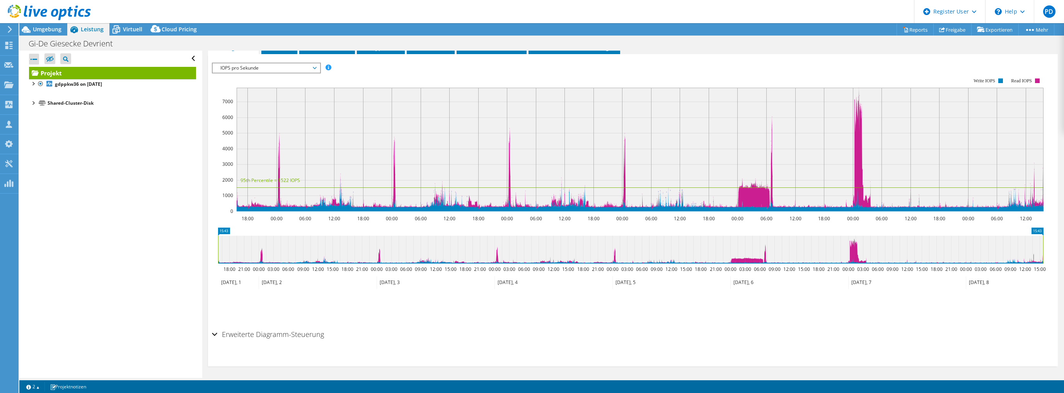
click at [31, 60] on div at bounding box center [34, 59] width 10 height 11
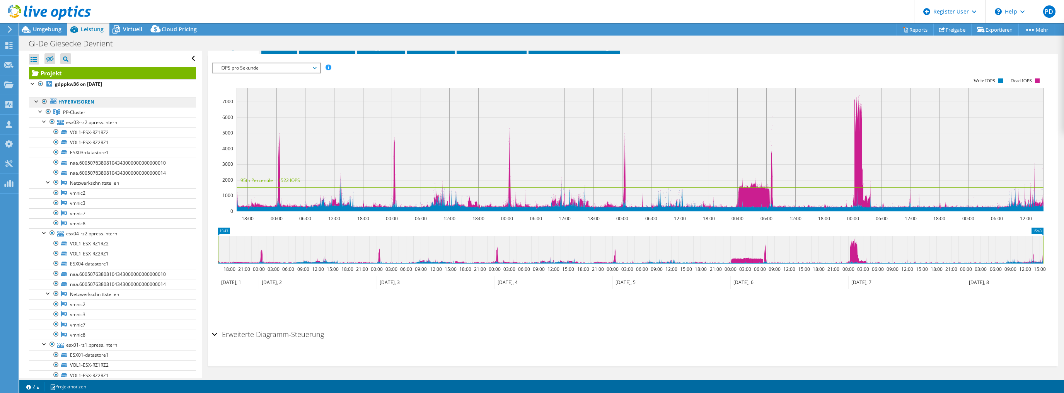
click at [73, 102] on link "Hypervisoren" at bounding box center [112, 102] width 167 height 10
click at [72, 115] on link "PP-Cluster" at bounding box center [112, 112] width 167 height 10
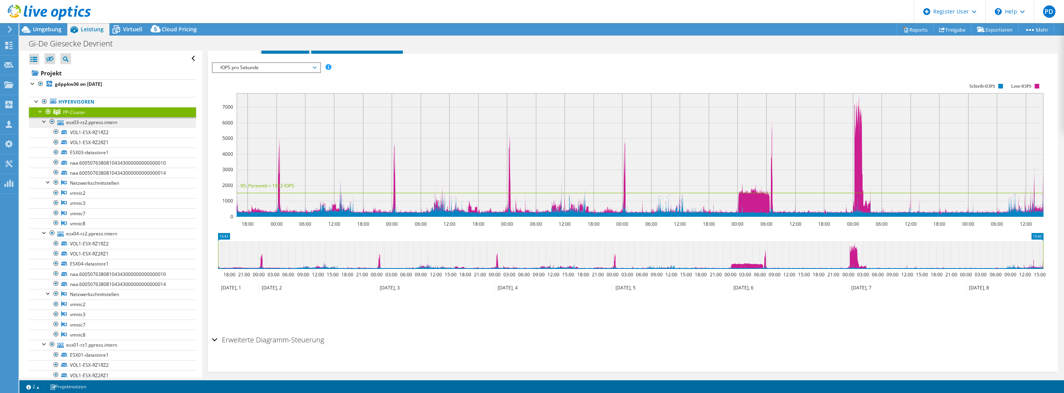
scroll to position [126, 0]
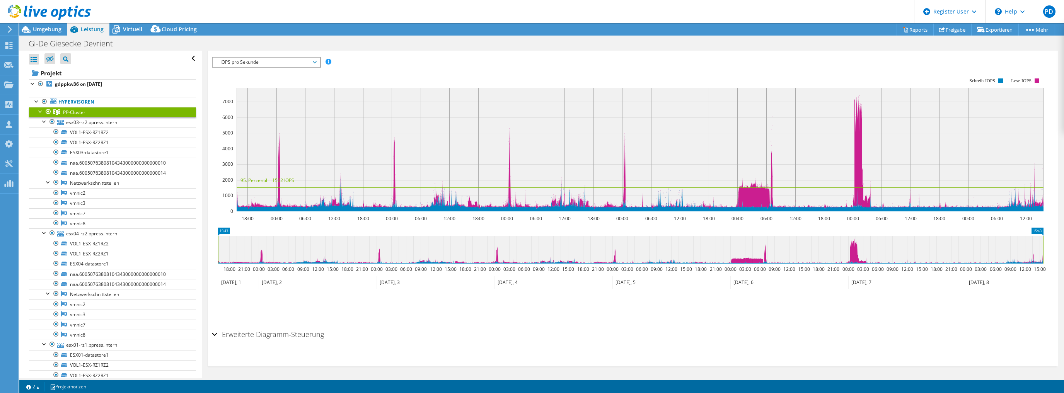
click at [316, 59] on span "IOPS pro Sekunde" at bounding box center [266, 62] width 107 height 9
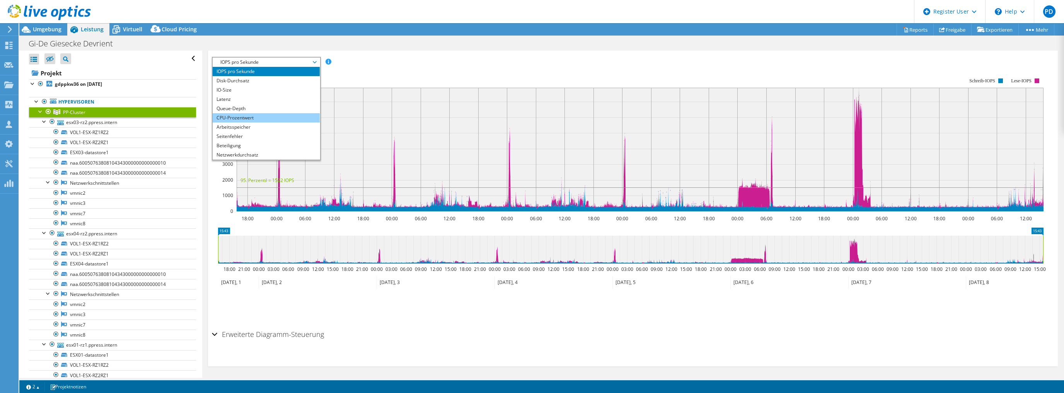
click at [260, 115] on li "CPU-Prozentwert" at bounding box center [266, 117] width 107 height 9
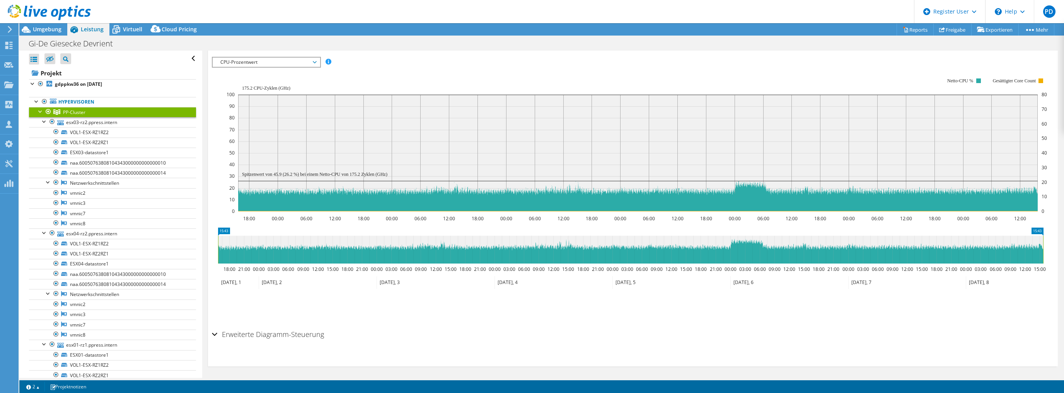
click at [237, 58] on span "CPU-Prozentwert" at bounding box center [266, 62] width 99 height 9
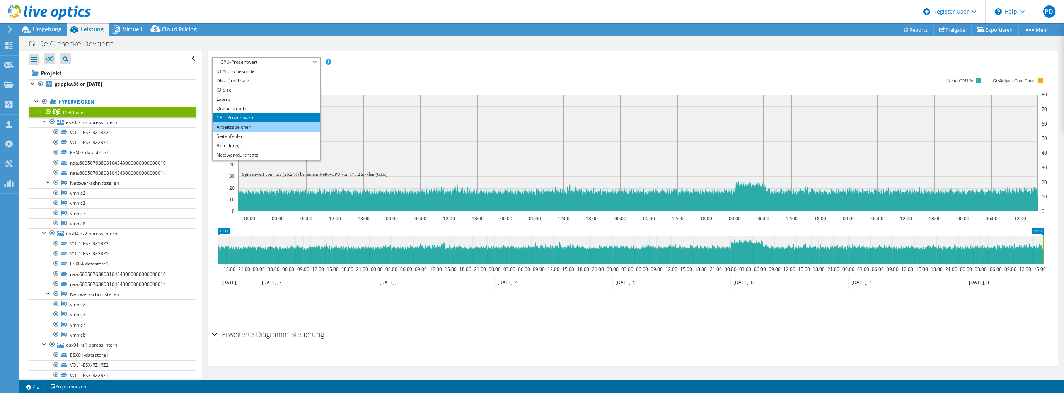
click at [237, 124] on li "Arbeitsspeicher" at bounding box center [266, 127] width 107 height 9
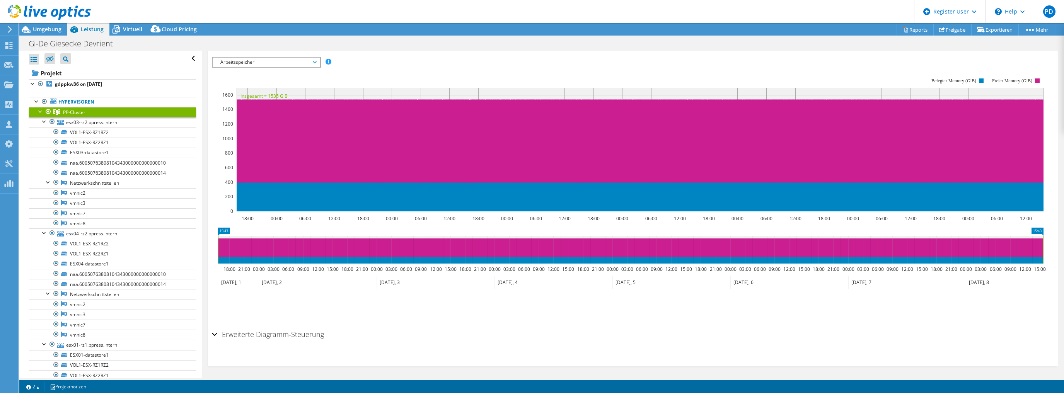
click at [297, 58] on span "Arbeitsspeicher" at bounding box center [266, 62] width 99 height 9
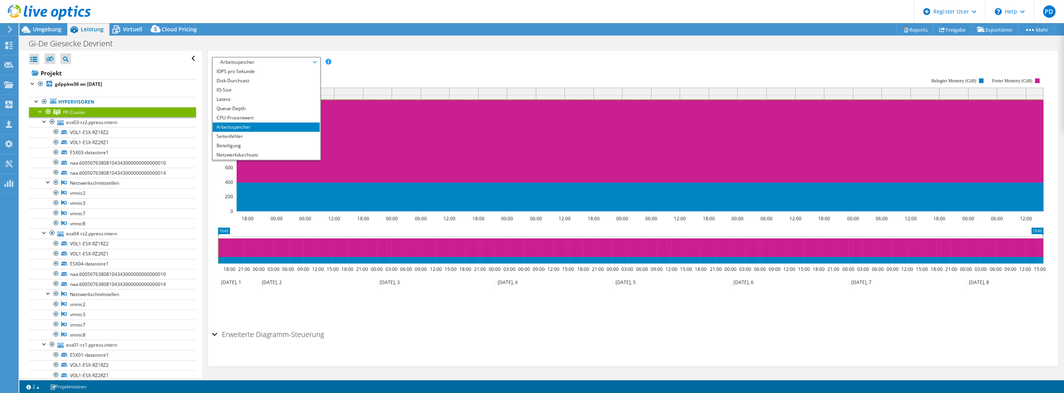
click at [282, 60] on span "Arbeitsspeicher" at bounding box center [266, 62] width 99 height 9
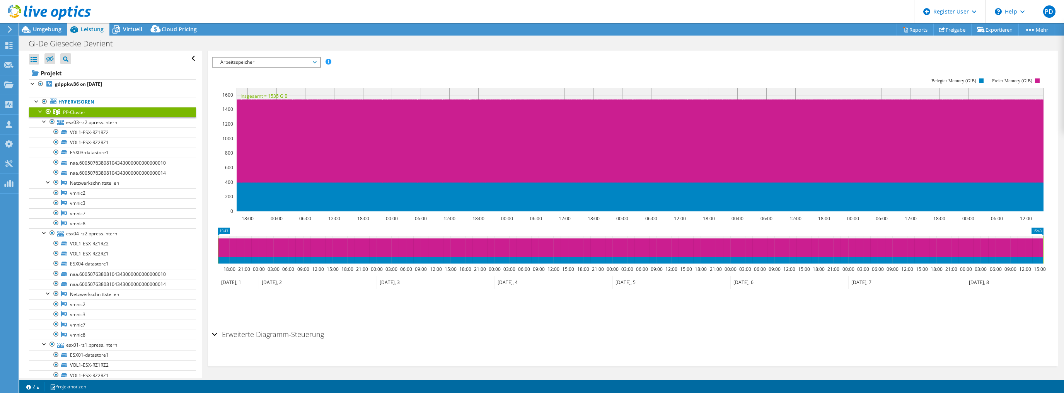
click at [263, 65] on span "Arbeitsspeicher" at bounding box center [266, 62] width 99 height 9
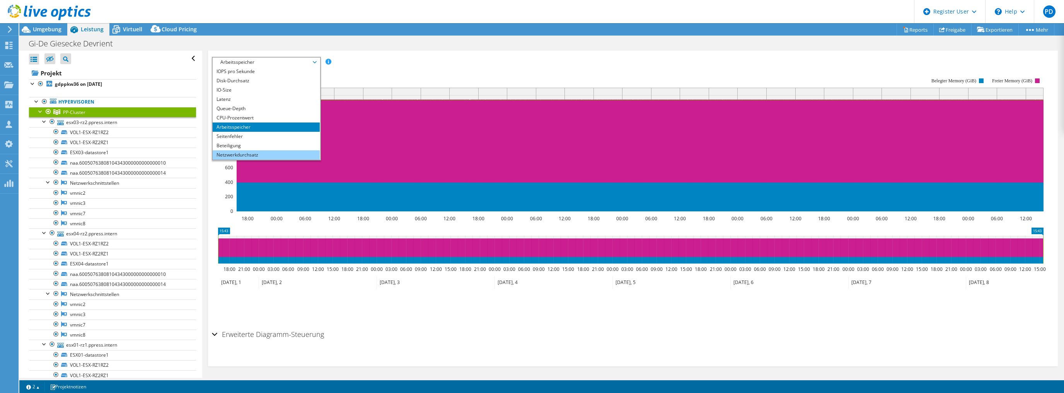
click at [244, 152] on li "Netzwerkdurchsatz" at bounding box center [266, 154] width 107 height 9
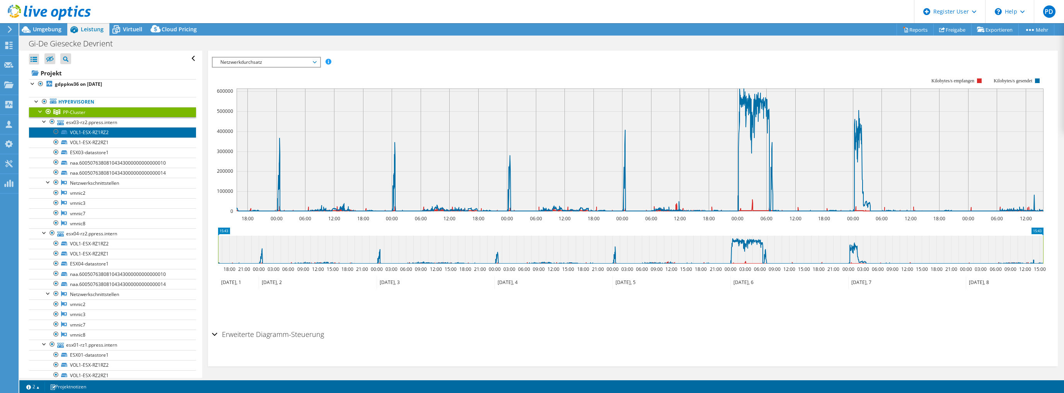
click at [105, 130] on link "VOL1-ESX-RZ1RZ2" at bounding box center [112, 132] width 167 height 10
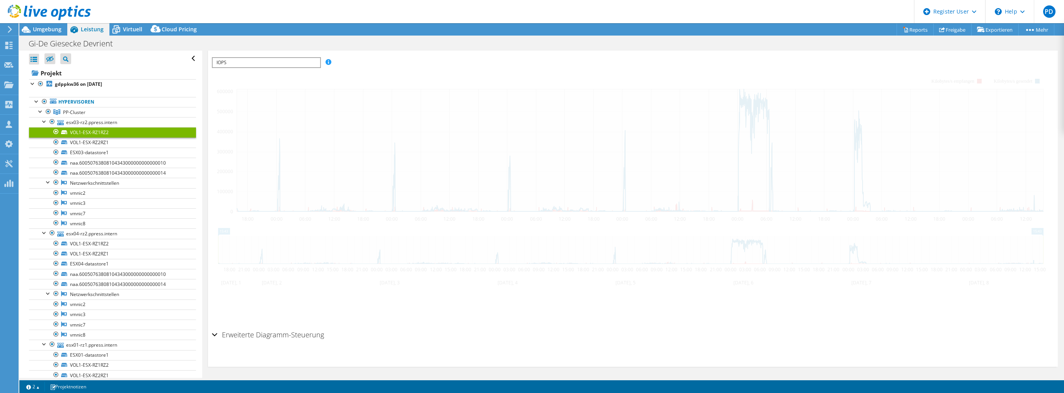
scroll to position [145, 0]
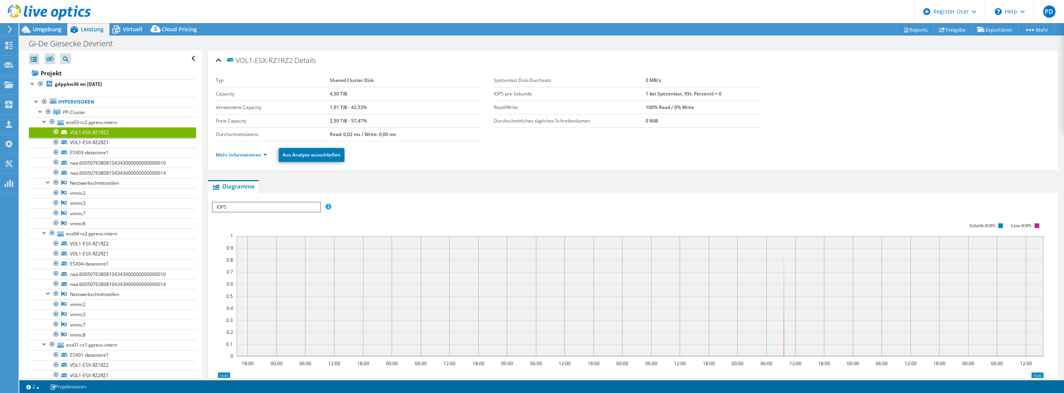
select select "EUFrankfurt"
select select "EUR"
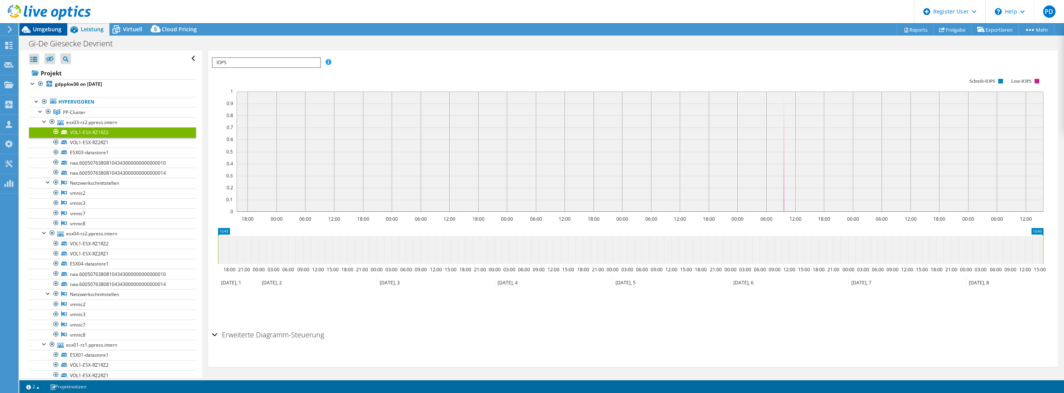
click at [32, 32] on icon at bounding box center [26, 30] width 14 height 14
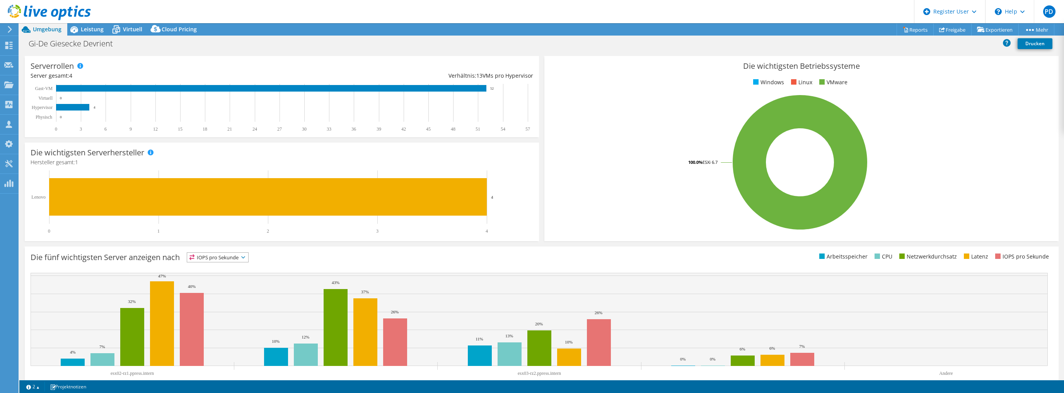
scroll to position [123, 0]
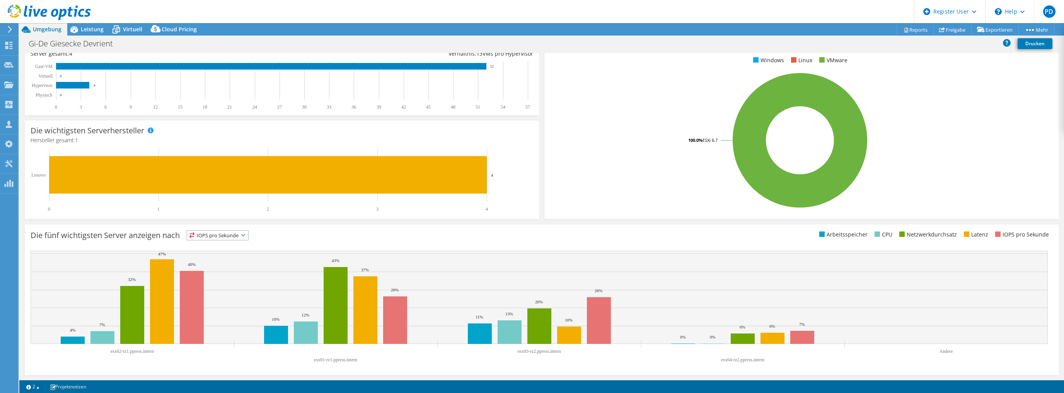
click at [7, 29] on icon at bounding box center [10, 29] width 6 height 7
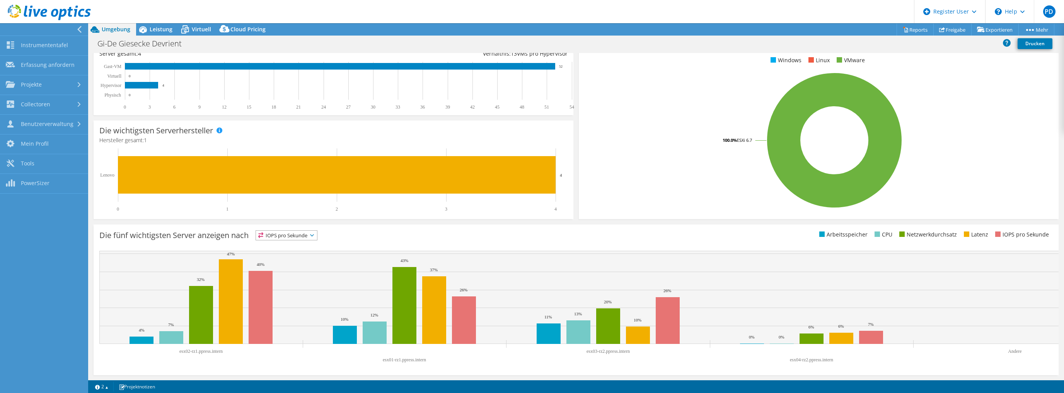
click at [82, 29] on div at bounding box center [81, 29] width 9 height 7
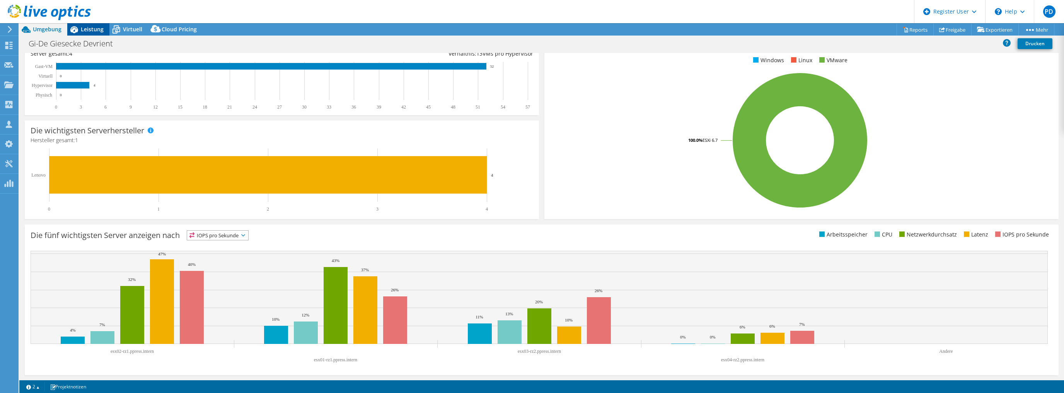
click at [87, 31] on span "Leistung" at bounding box center [92, 29] width 23 height 7
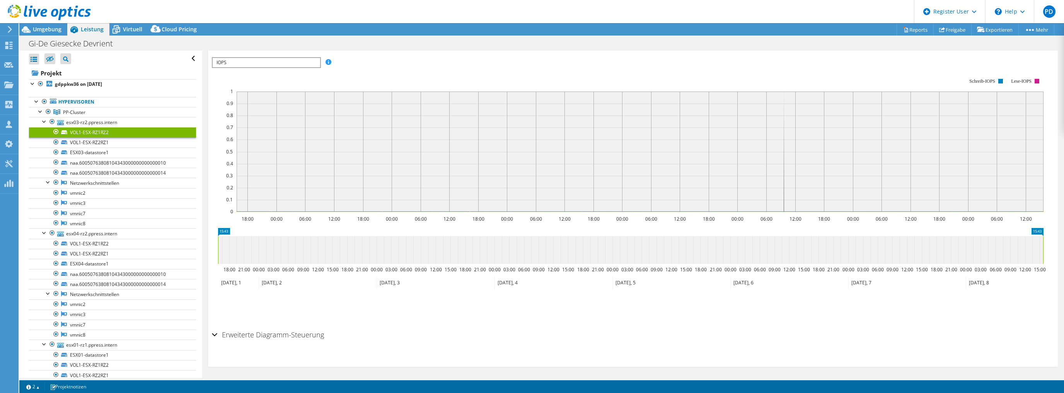
click at [263, 59] on span "IOPS" at bounding box center [266, 62] width 107 height 9
click at [234, 100] on li "Latenz" at bounding box center [266, 99] width 107 height 9
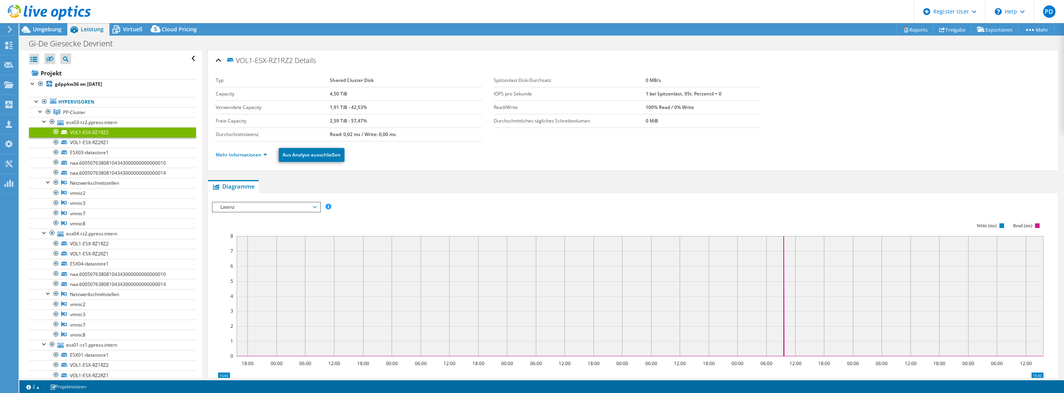
click at [524, 154] on ul "Mehr Informationen Aus Analyse ausschließen" at bounding box center [633, 154] width 835 height 16
click at [104, 145] on link "VOL1-ESX-RZ2RZ1" at bounding box center [112, 143] width 167 height 10
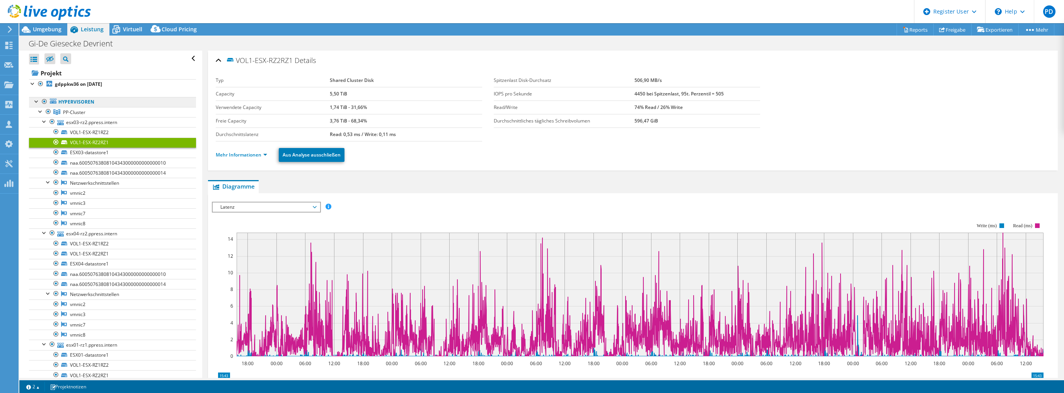
click at [89, 101] on link "Hypervisoren" at bounding box center [112, 102] width 167 height 10
click at [103, 140] on link "VOL1-ESX-RZ2RZ1" at bounding box center [112, 143] width 167 height 10
click at [80, 103] on link "Hypervisoren" at bounding box center [112, 102] width 167 height 10
click at [476, 166] on div "Mehr Informationen Aus Analyse ausschließen" at bounding box center [633, 155] width 835 height 27
click at [844, 218] on rect at bounding box center [628, 289] width 832 height 155
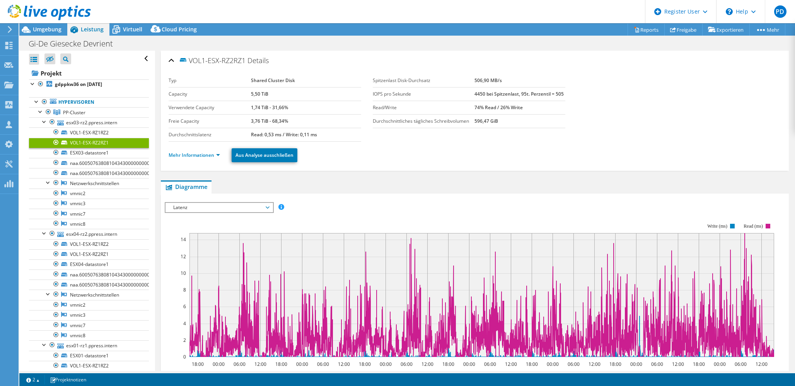
click at [633, 93] on section "Typ Shared Cluster Disk Capacity 5,50 TiB Verwendete Capacity 1,74 TiB - 31,66%…" at bounding box center [475, 108] width 613 height 68
click at [680, 27] on link "Freigabe" at bounding box center [683, 30] width 38 height 12
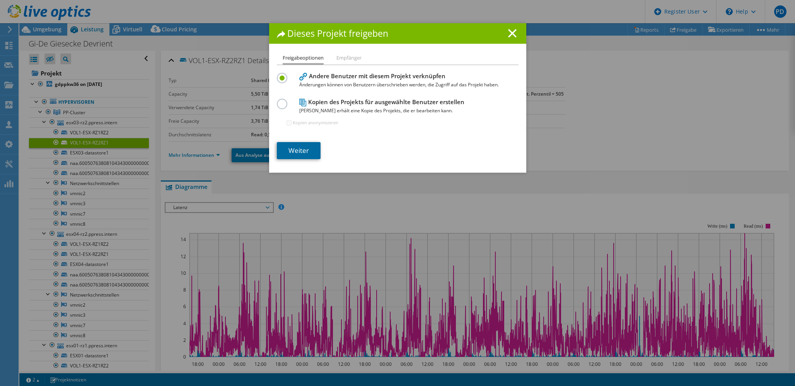
click at [299, 155] on link "Weiter" at bounding box center [299, 150] width 44 height 17
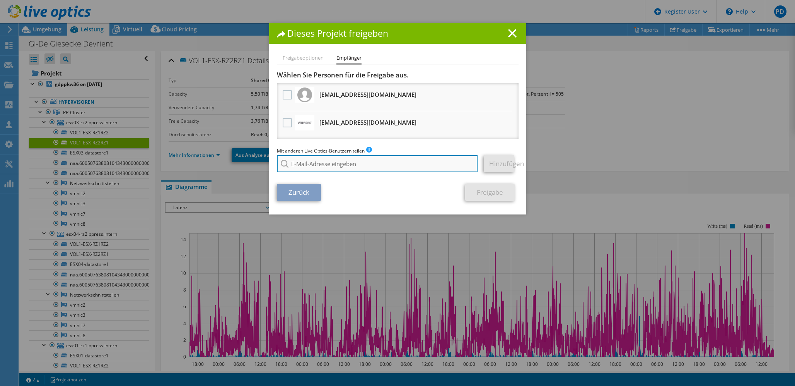
click at [340, 163] on input "search" at bounding box center [377, 163] width 201 height 17
drag, startPoint x: 343, startPoint y: 167, endPoint x: 274, endPoint y: 162, distance: 69.0
click at [274, 162] on div "Freigabeoptionen Empfänger Andere Benutzer mit diesem Projekt verknüpfen Änderu…" at bounding box center [397, 133] width 257 height 161
paste input "heugemeir@gi-de.com"
type input "andreas.heugemeir@gi-de.com"
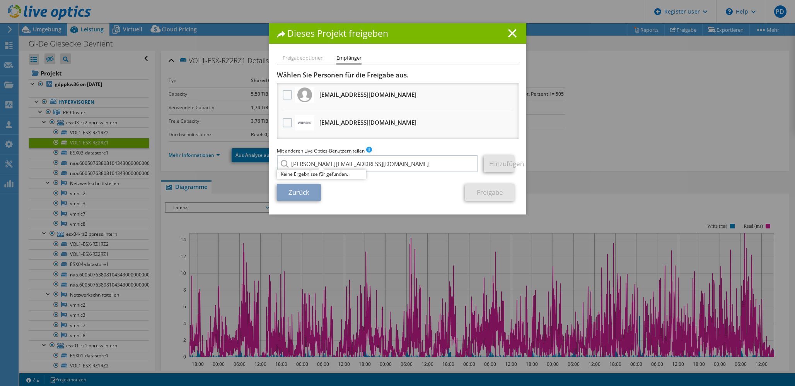
click at [374, 192] on div "Zurück Freigabe" at bounding box center [398, 192] width 242 height 17
click at [395, 160] on input "andreas.heugemeir@gi-de.com" at bounding box center [377, 163] width 201 height 17
click at [387, 198] on div "Zurück Freigabe" at bounding box center [398, 192] width 242 height 17
click at [510, 29] on icon at bounding box center [512, 33] width 9 height 9
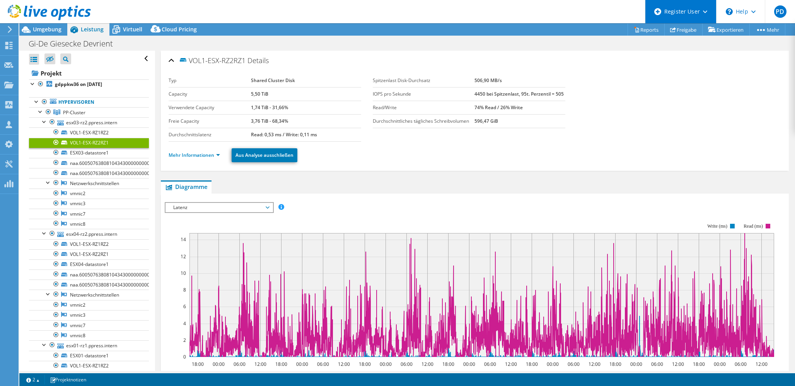
click at [707, 10] on div "Register User" at bounding box center [680, 11] width 71 height 23
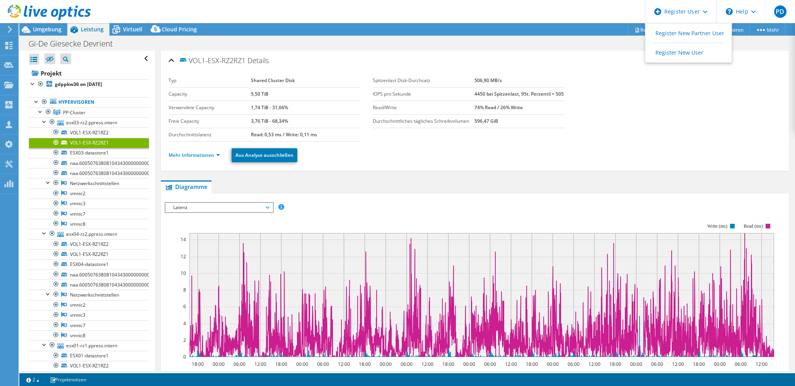
click at [648, 80] on section "Typ Shared Cluster Disk Capacity 5,50 TiB Verwendete Capacity 1,74 TiB - 31,66%…" at bounding box center [475, 108] width 613 height 68
click at [363, 148] on ul "Mehr Informationen Aus Analyse ausschließen" at bounding box center [475, 154] width 613 height 16
click at [570, 63] on div "VOL1-ESX-RZ2RZ1 Details" at bounding box center [475, 61] width 613 height 17
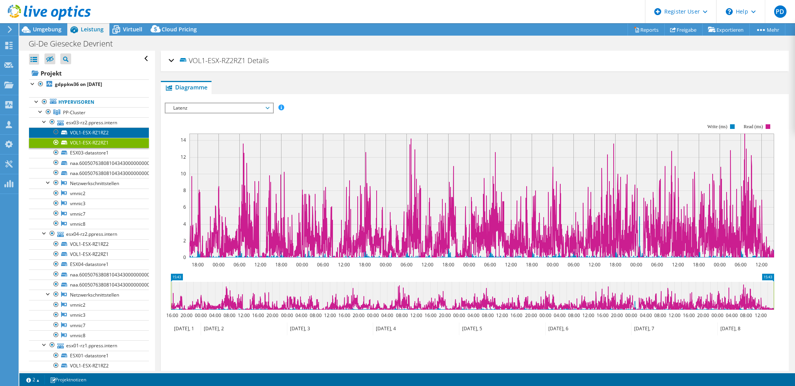
click at [83, 132] on link "VOL1-ESX-RZ1RZ2" at bounding box center [89, 132] width 120 height 10
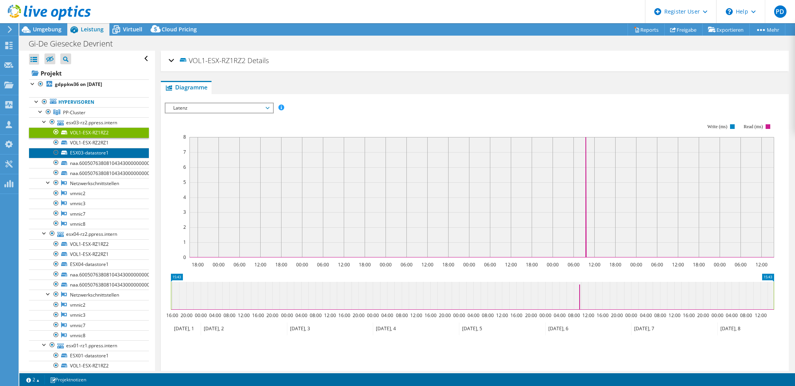
click at [77, 148] on link "ESX03-datastore1" at bounding box center [89, 153] width 120 height 10
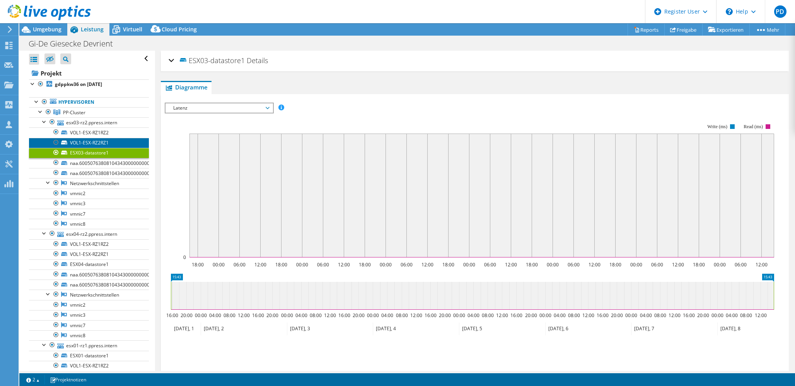
click at [96, 139] on link "VOL1-ESX-RZ2RZ1" at bounding box center [89, 143] width 120 height 10
